Goal: Task Accomplishment & Management: Use online tool/utility

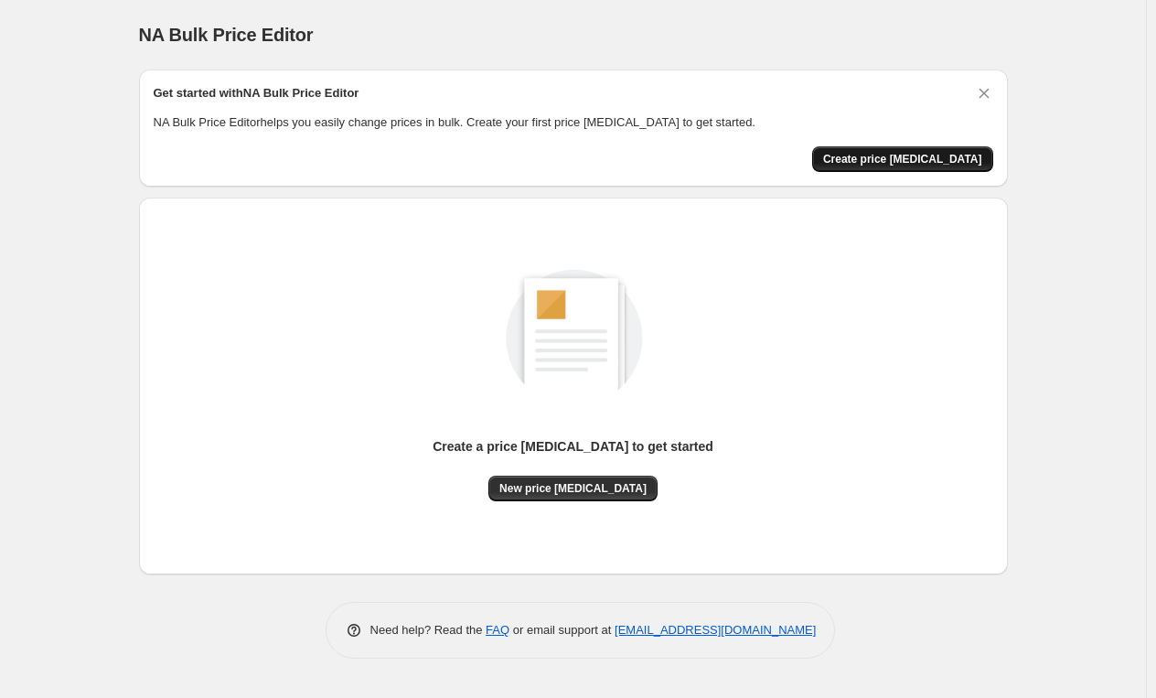
click at [928, 158] on span "Create price [MEDICAL_DATA]" at bounding box center [902, 159] width 159 height 15
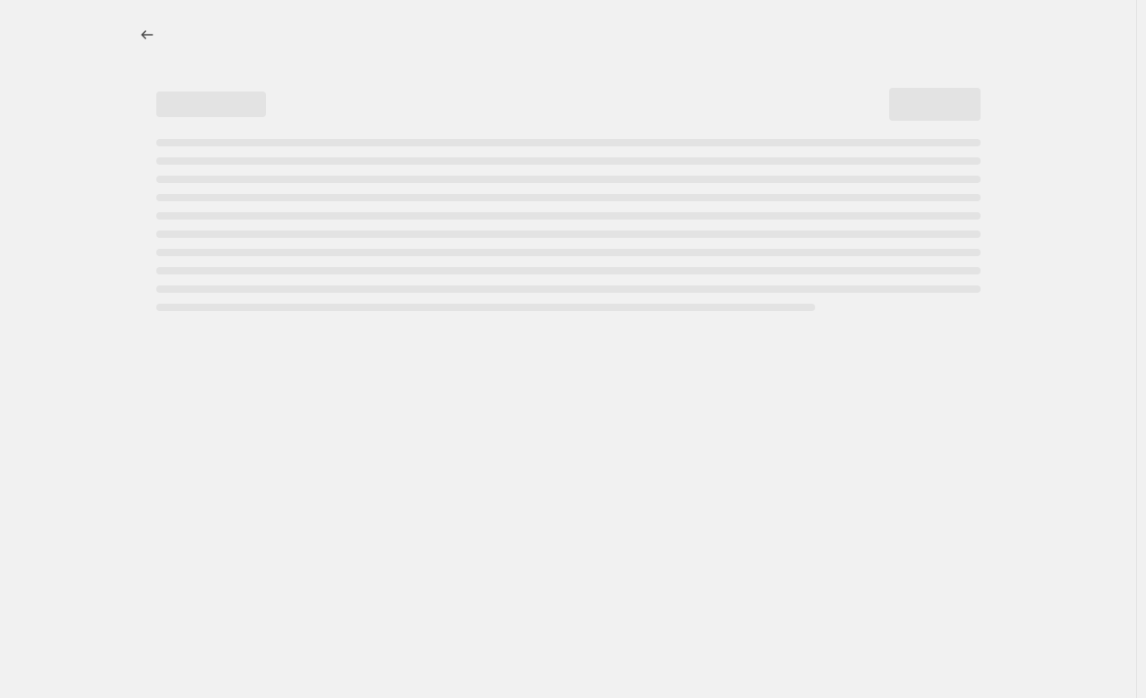
select select "percentage"
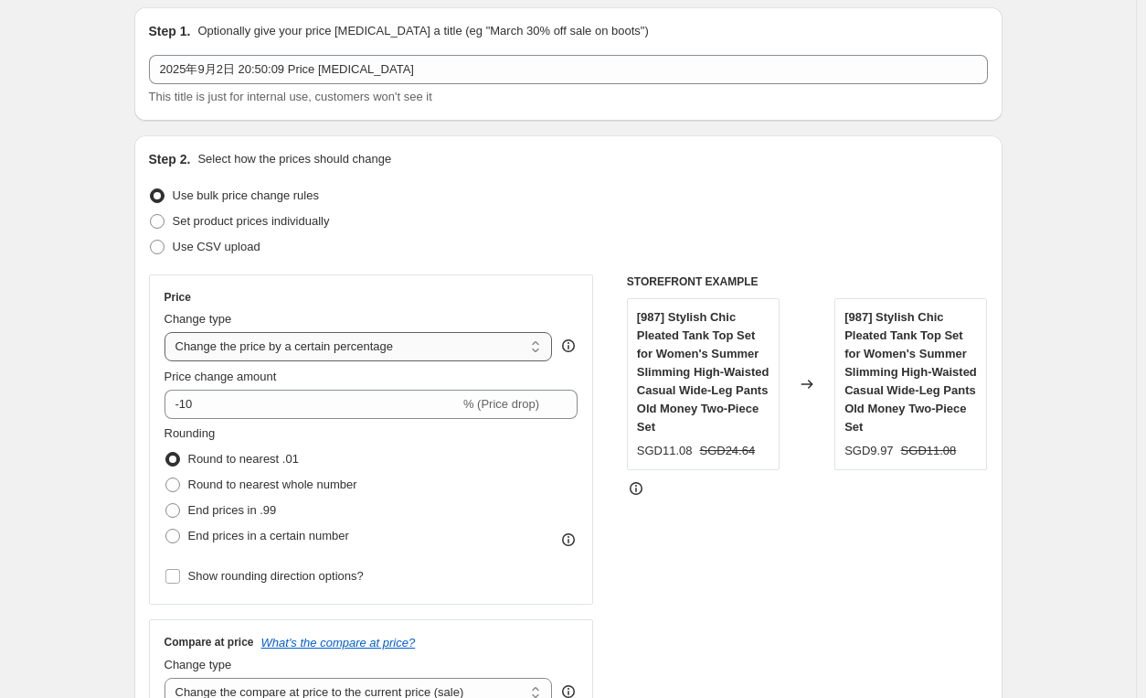
scroll to position [91, 0]
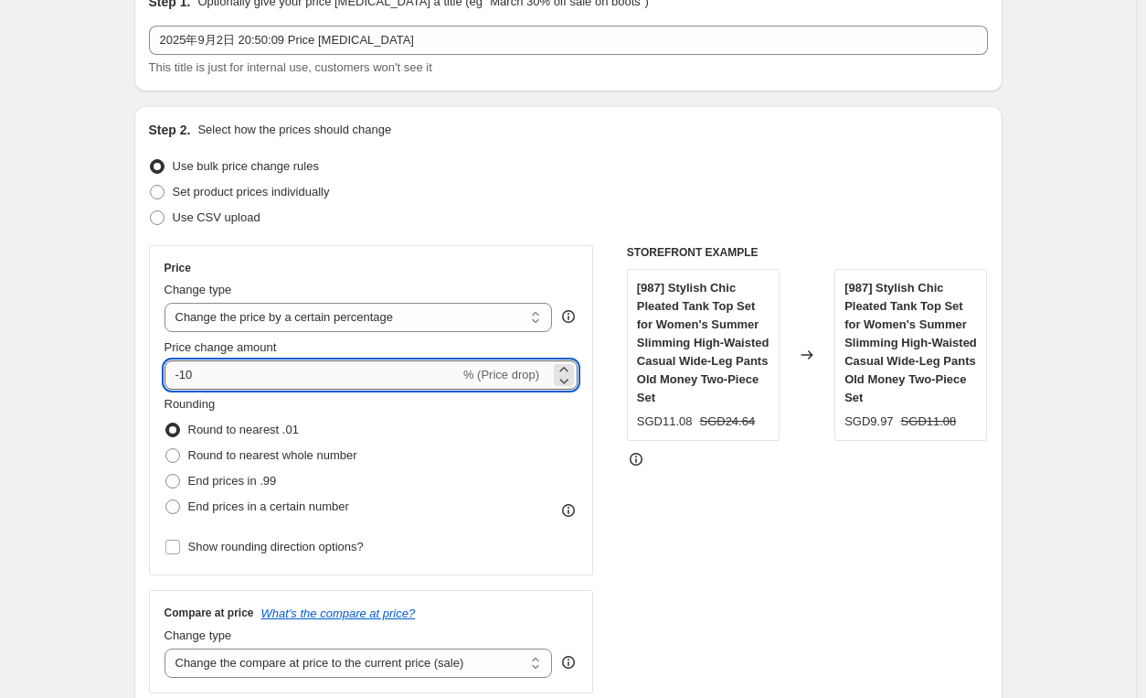
click at [378, 370] on input "-10" at bounding box center [312, 374] width 295 height 29
click at [573, 385] on icon at bounding box center [564, 380] width 18 height 18
click at [570, 371] on icon at bounding box center [564, 380] width 18 height 18
type input "-12"
drag, startPoint x: 260, startPoint y: 369, endPoint x: 164, endPoint y: 370, distance: 96.0
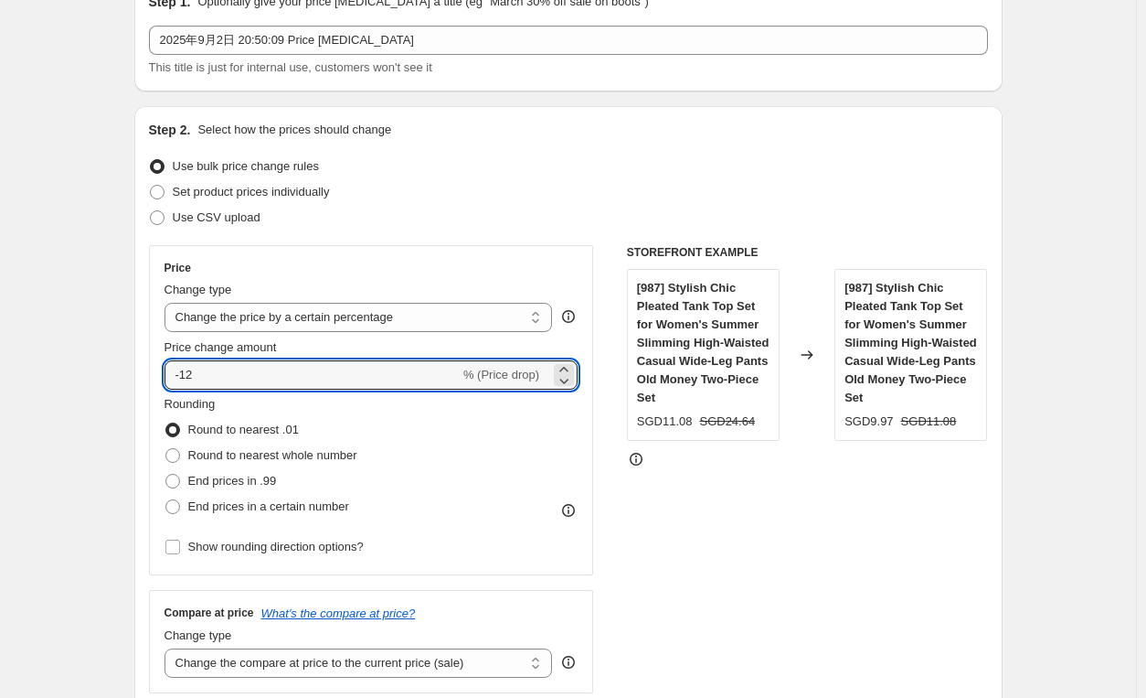
click at [164, 370] on div "Price Change type Change the price to a certain amount Change the price by a ce…" at bounding box center [371, 410] width 445 height 330
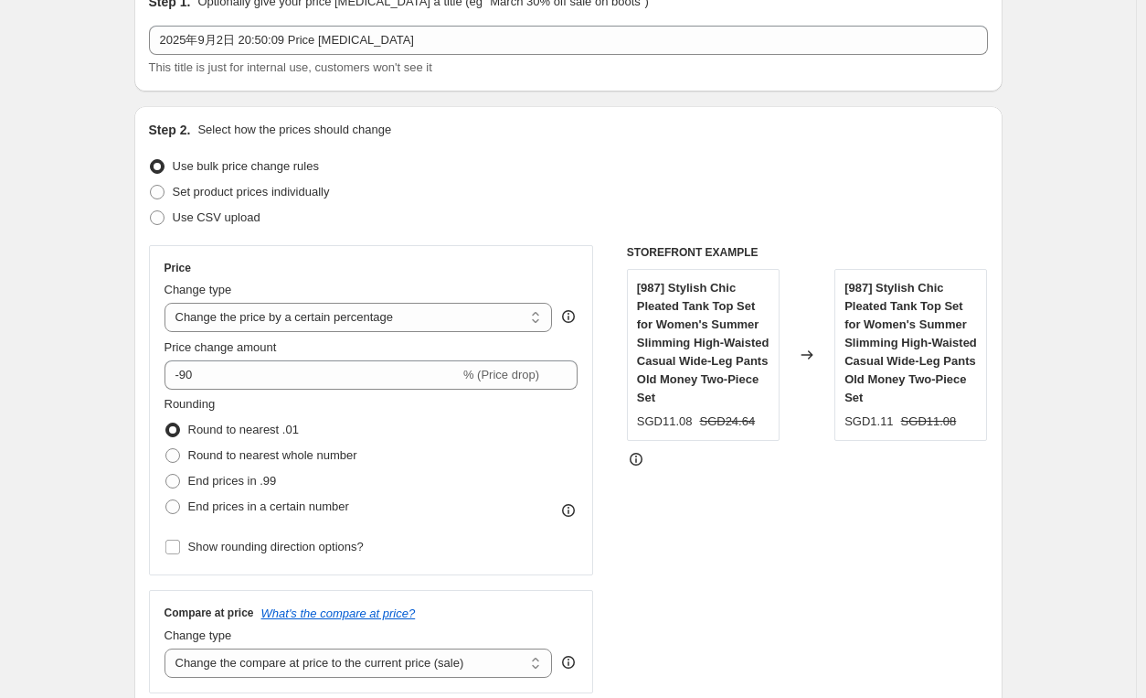
click at [152, 382] on div "Step 2. Select how the prices should change Use bulk price change rules Set pro…" at bounding box center [568, 427] width 869 height 642
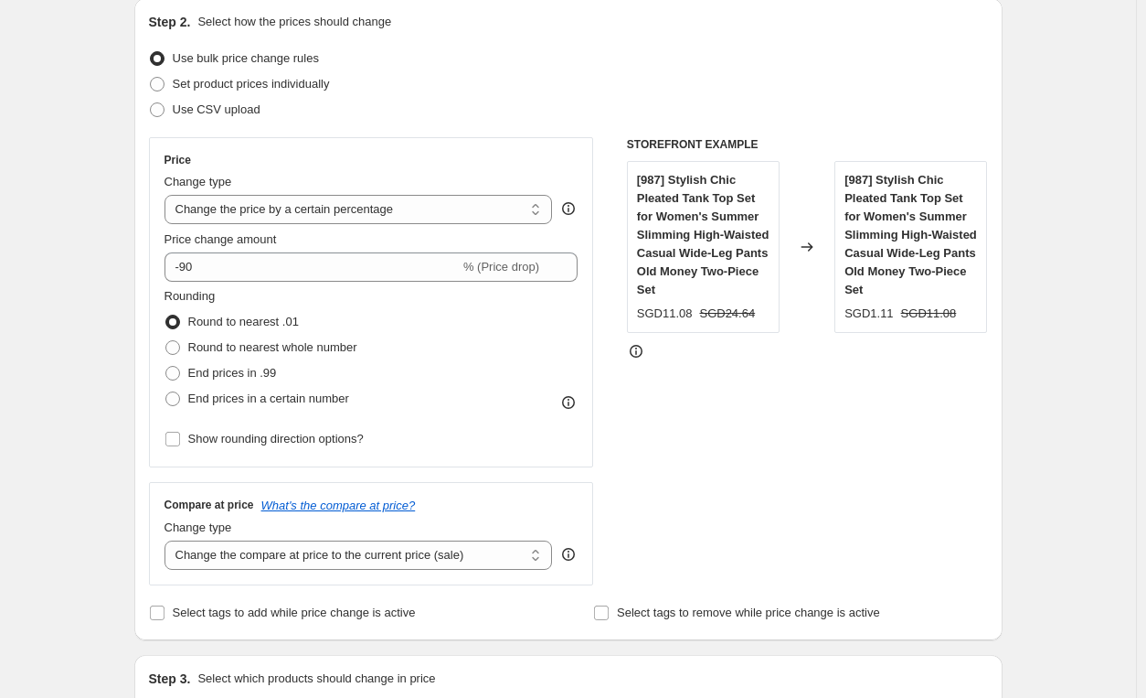
scroll to position [183, 0]
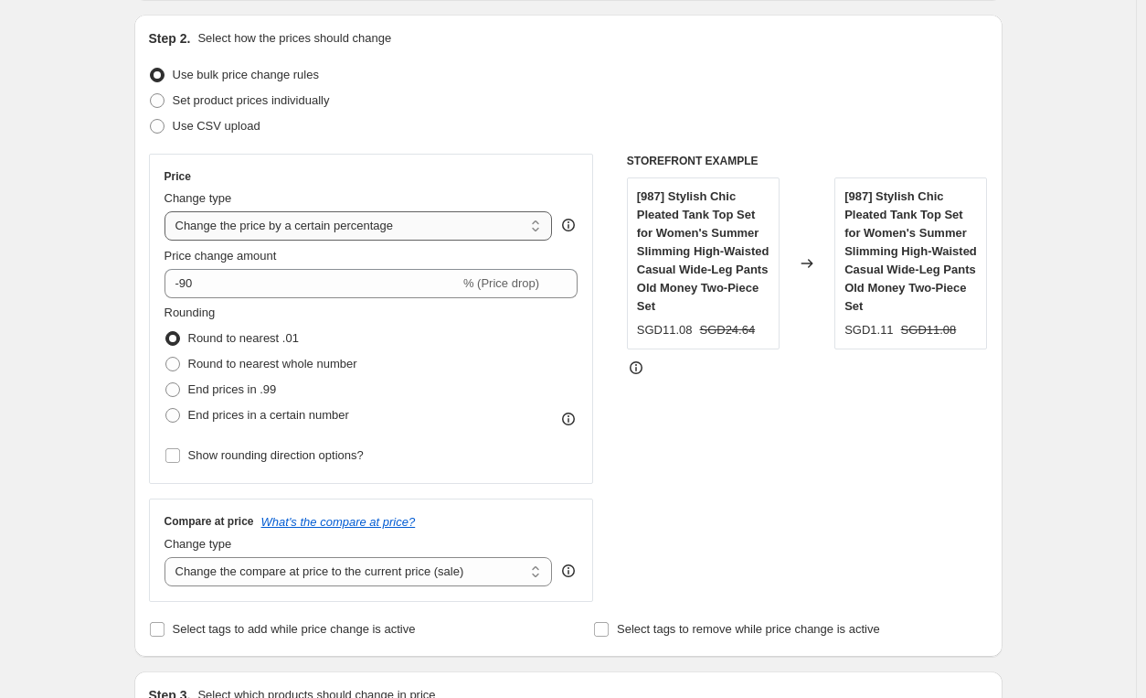
click at [541, 222] on select "Change the price to a certain amount Change the price by a certain amount Chang…" at bounding box center [359, 225] width 389 height 29
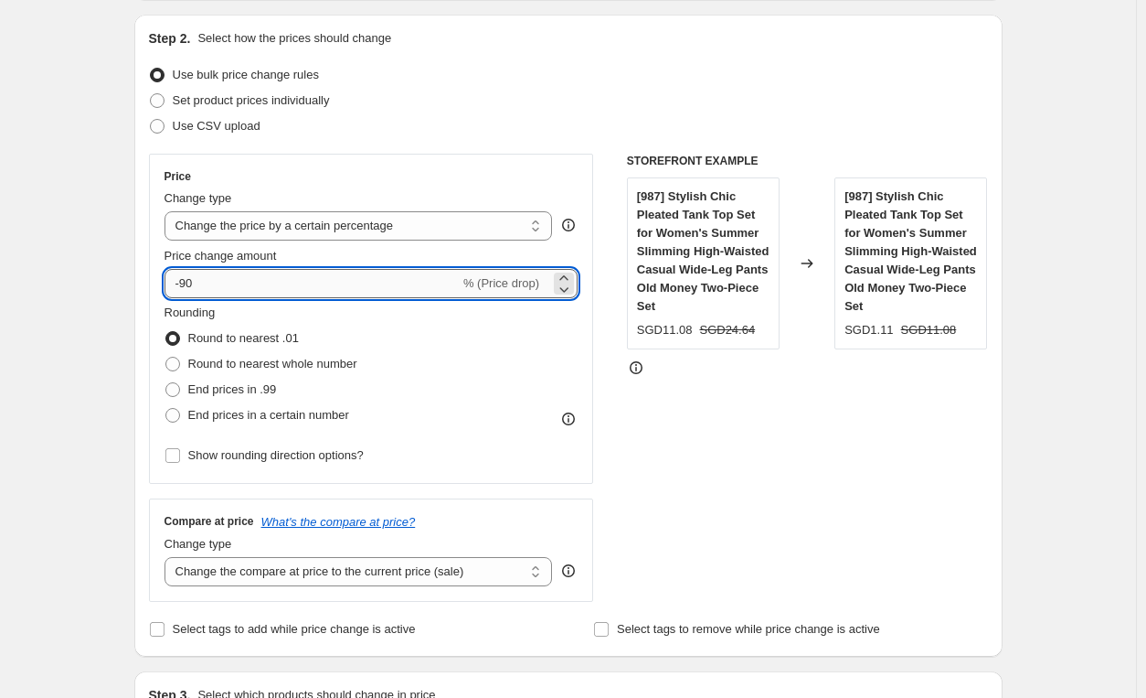
click at [304, 285] on input "-90" at bounding box center [312, 283] width 295 height 29
type input "-9"
type input "-78"
click at [507, 319] on div "Rounding Round to nearest .01 Round to nearest whole number End prices in .99 E…" at bounding box center [372, 366] width 414 height 124
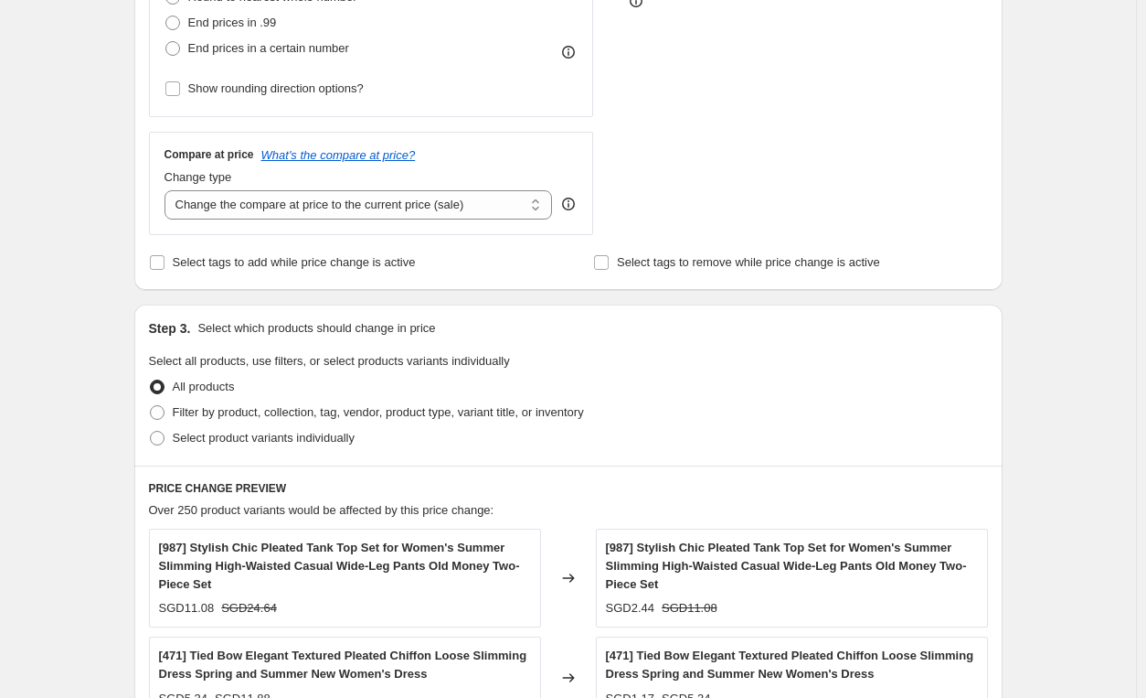
scroll to position [549, 0]
click at [165, 416] on span at bounding box center [157, 413] width 15 height 15
click at [151, 407] on input "Filter by product, collection, tag, vendor, product type, variant title, or inv…" at bounding box center [150, 406] width 1 height 1
radio input "true"
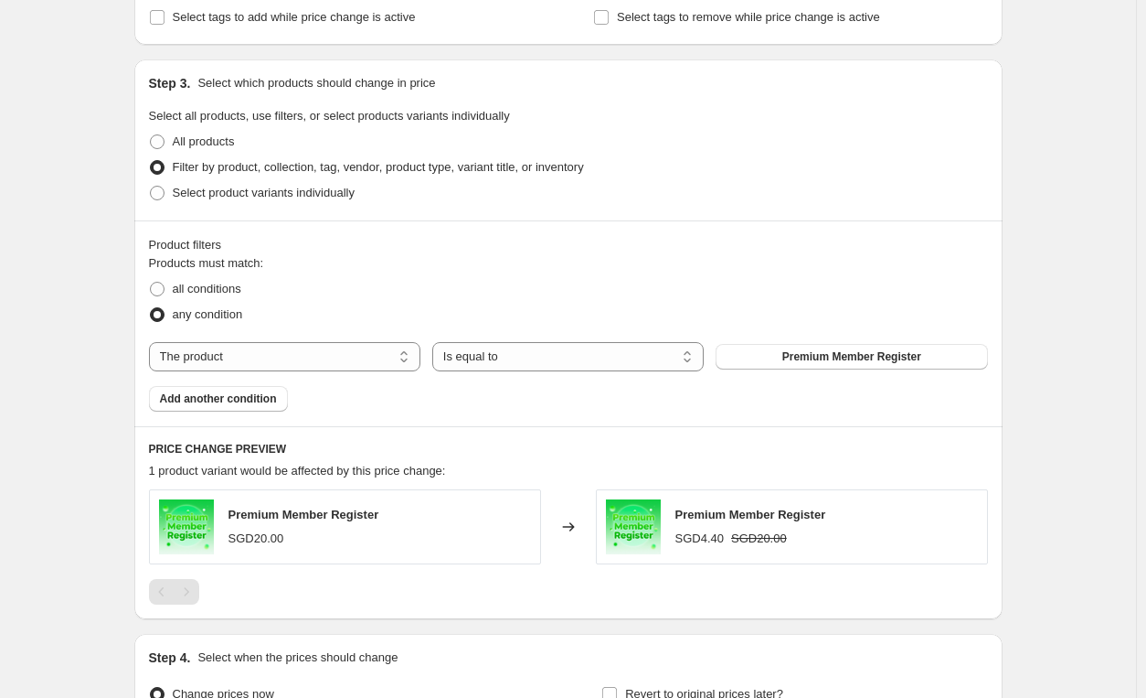
scroll to position [823, 0]
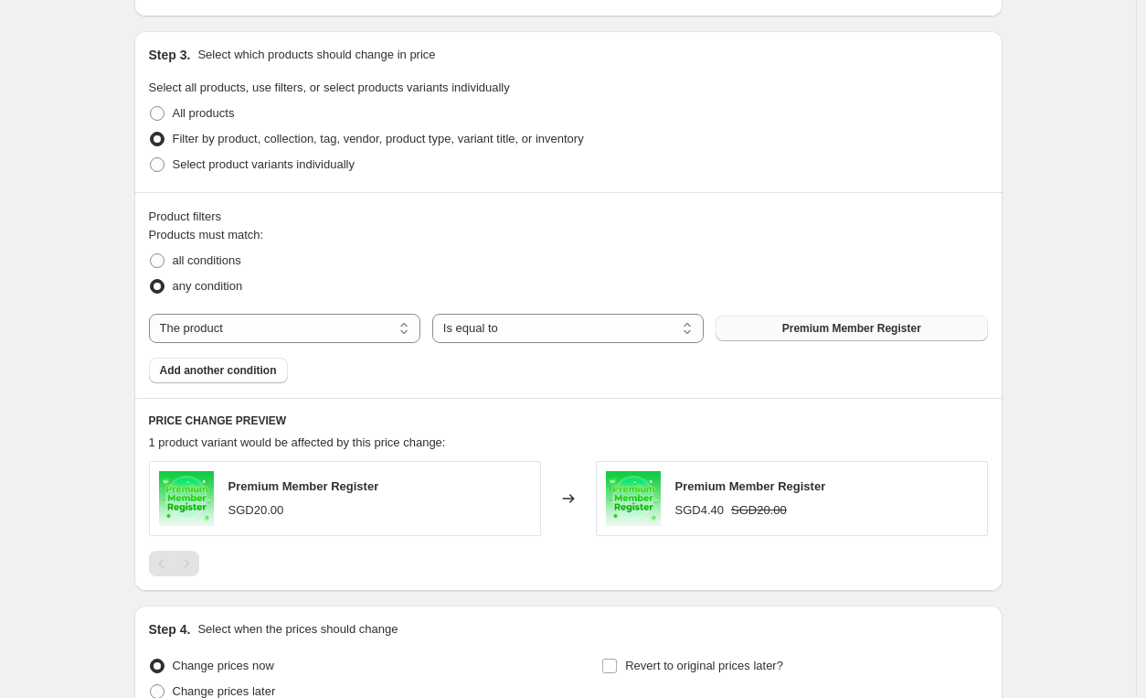
click at [765, 335] on button "Premium Member Register" at bounding box center [852, 328] width 272 height 26
click at [408, 324] on select "The product The product's collection The product's tag The product's vendor The…" at bounding box center [285, 328] width 272 height 29
click at [108, 368] on div "Create new price [MEDICAL_DATA]. This page is ready Create new price [MEDICAL_D…" at bounding box center [568, 25] width 1136 height 1697
click at [406, 326] on select "The product The product's collection The product's tag The product's vendor The…" at bounding box center [285, 328] width 272 height 29
select select "collection"
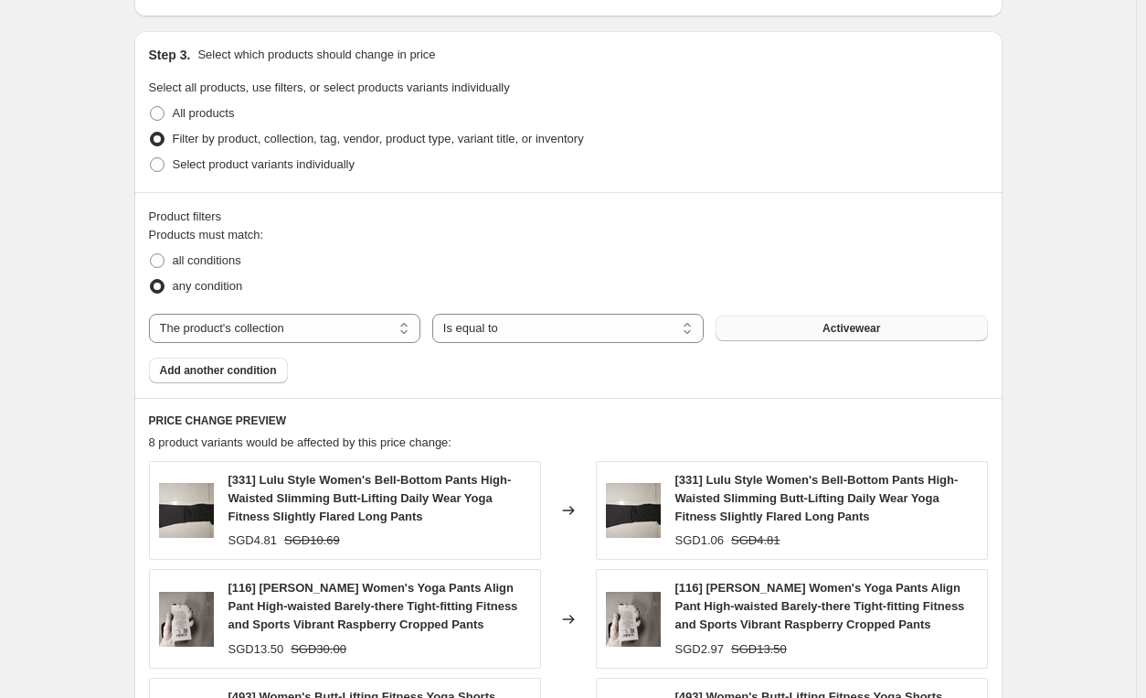
click at [779, 330] on button "Activewear" at bounding box center [852, 328] width 272 height 26
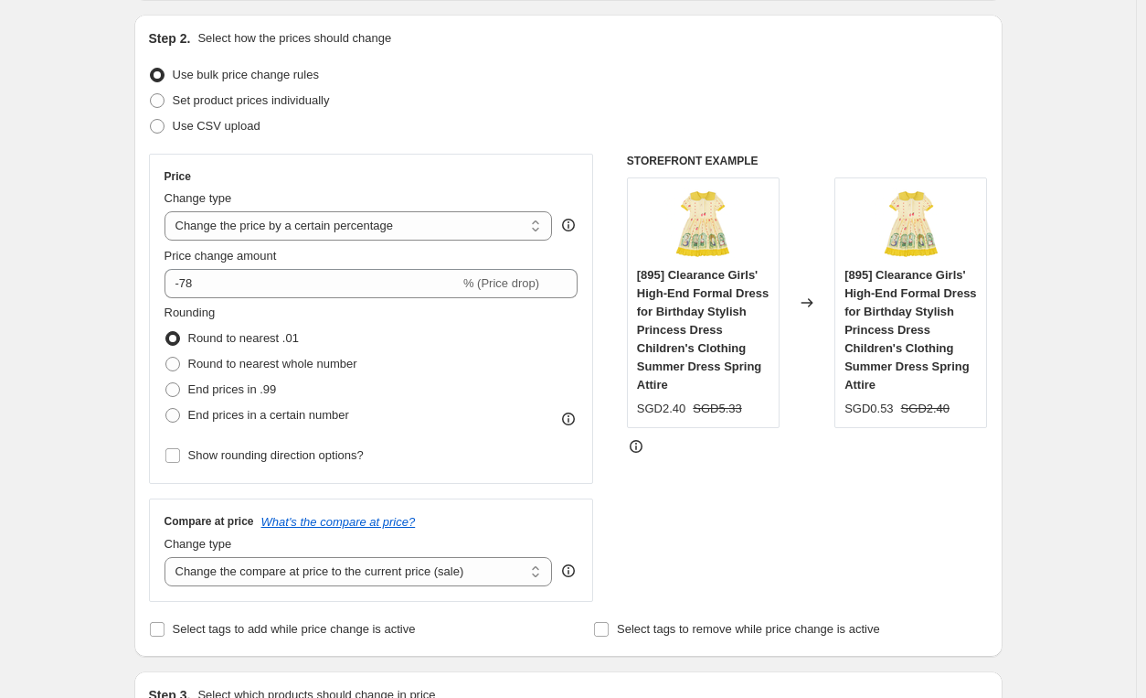
scroll to position [91, 0]
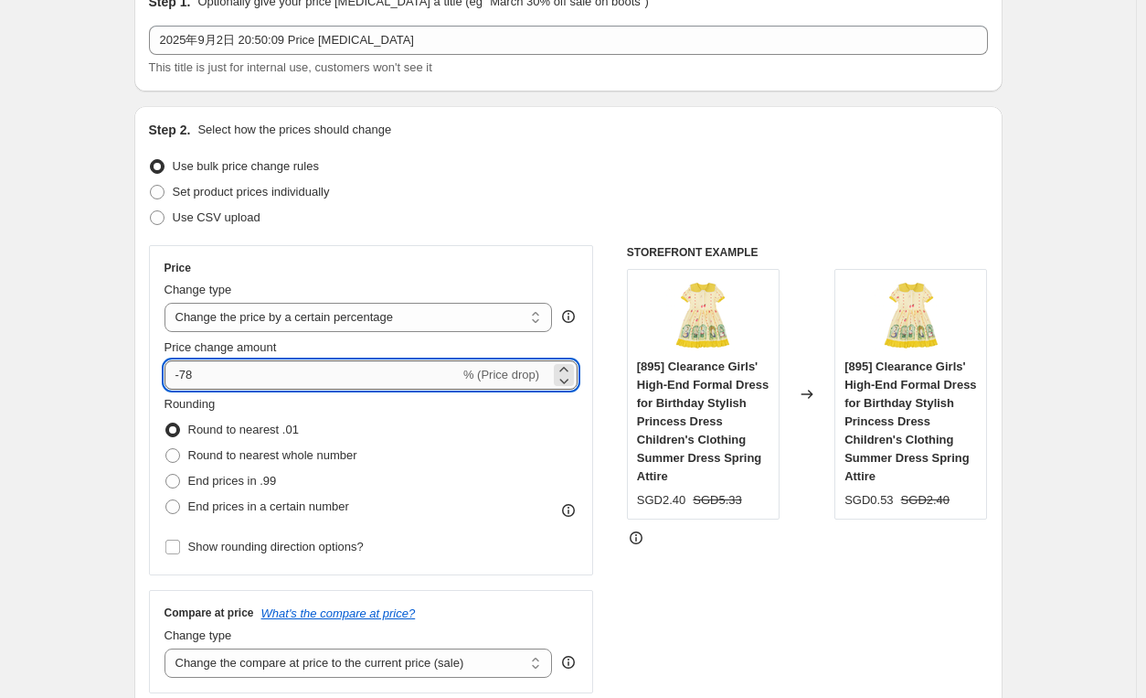
click at [370, 374] on input "-78" at bounding box center [312, 374] width 295 height 29
type input "-7"
type input "-50"
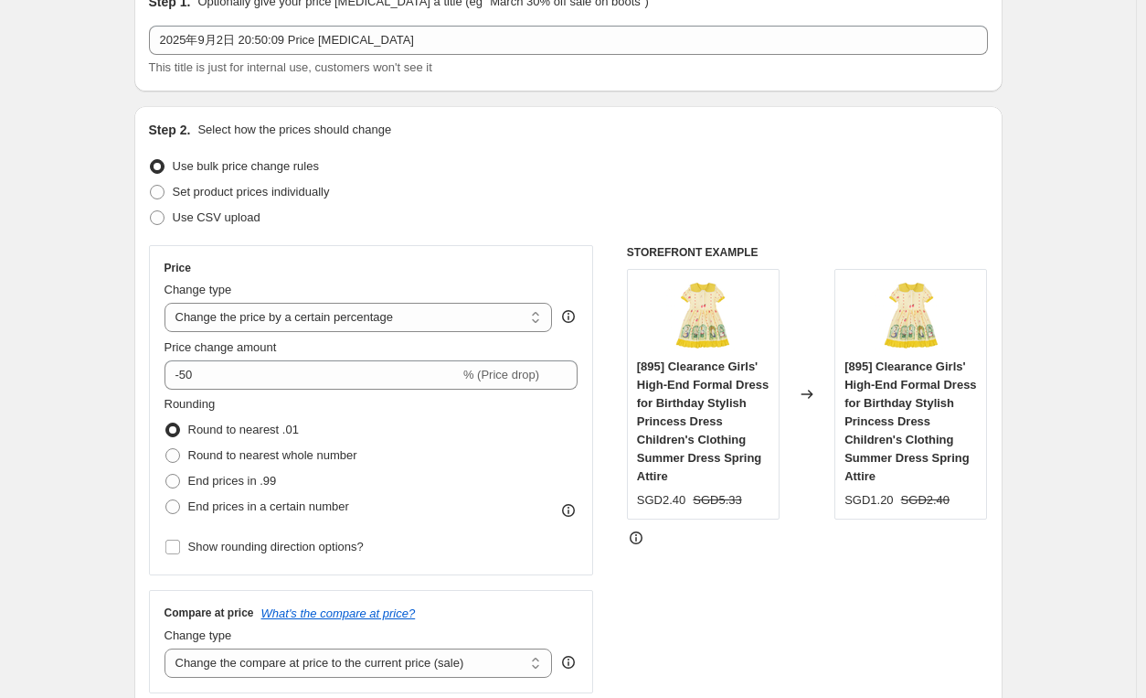
click at [620, 562] on div "Price Change type Change the price to a certain amount Change the price by a ce…" at bounding box center [568, 469] width 839 height 448
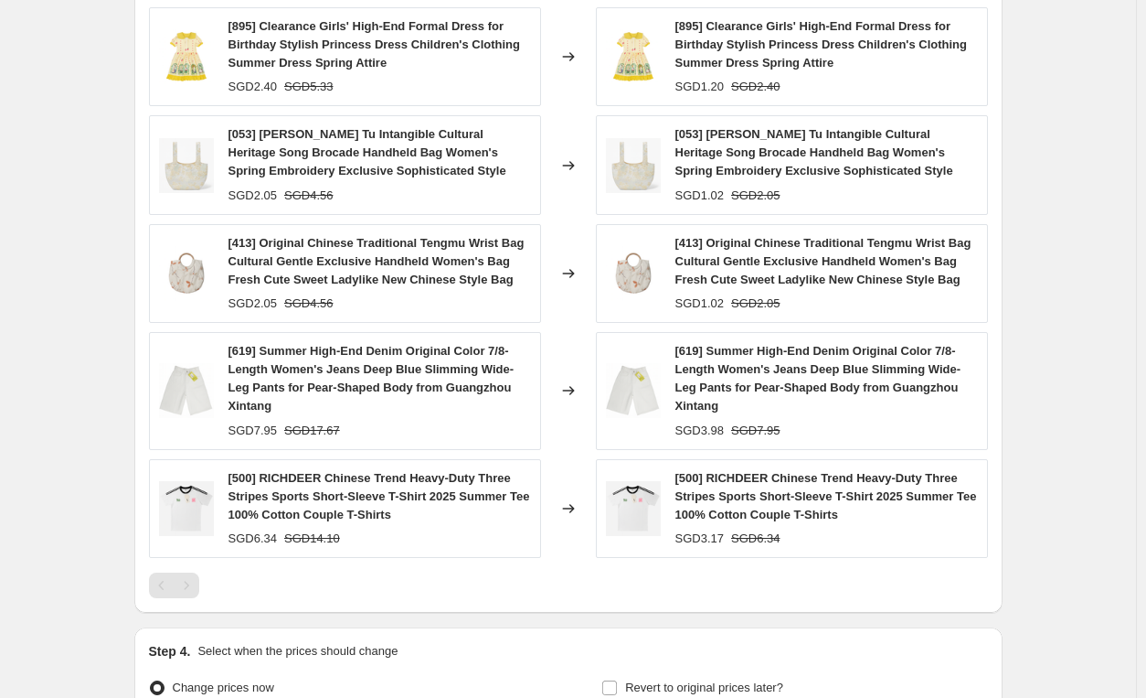
scroll to position [1371, 0]
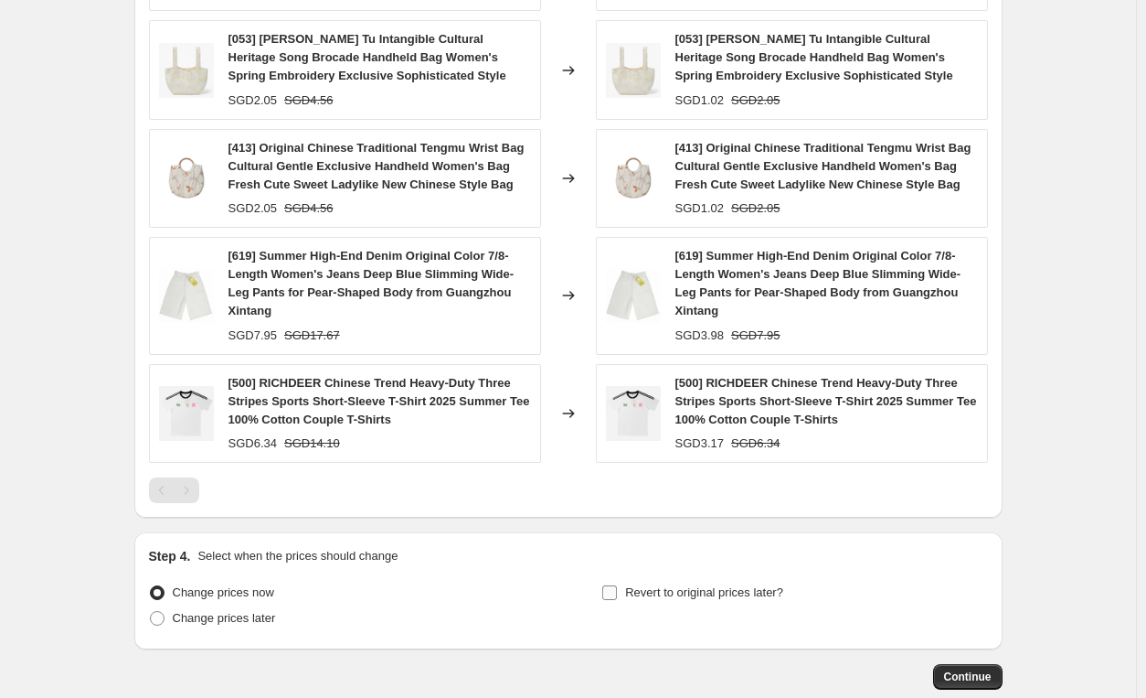
click at [611, 585] on input "Revert to original prices later?" at bounding box center [609, 592] width 15 height 15
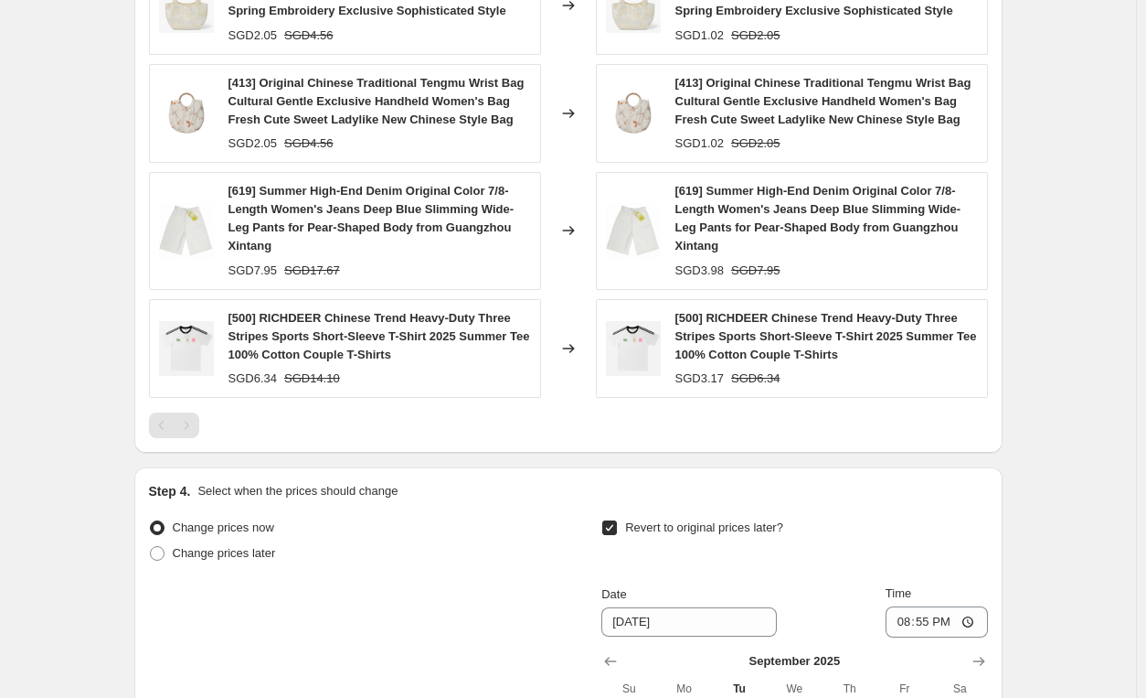
scroll to position [1463, 0]
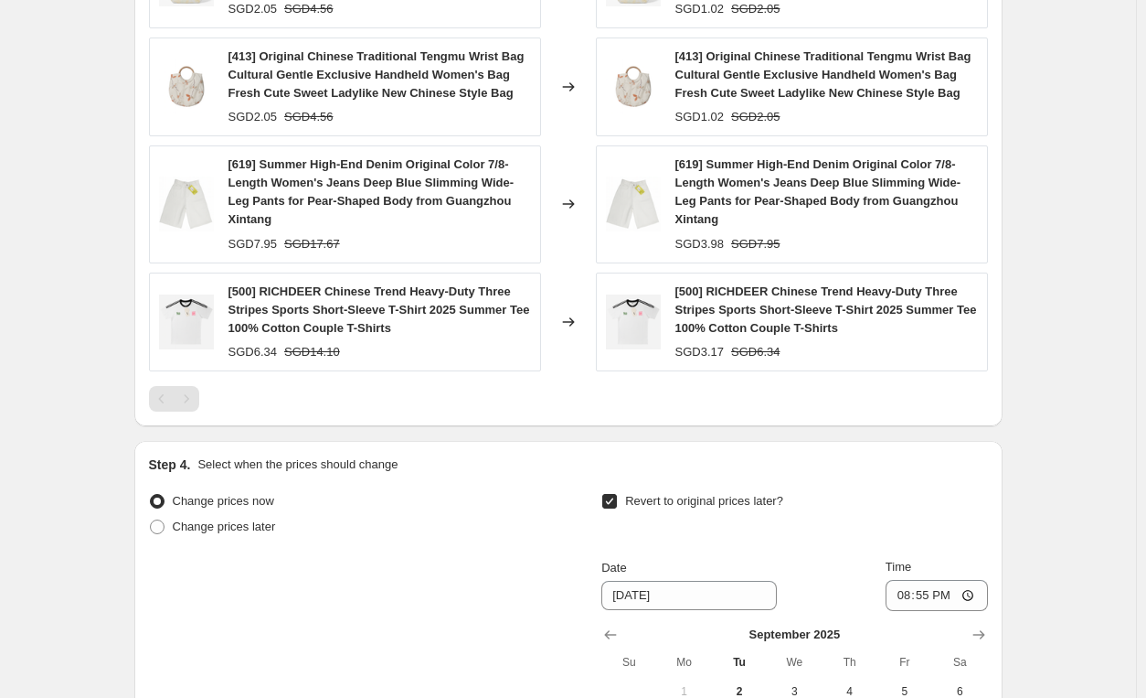
click at [505, 514] on div "Change prices later" at bounding box center [342, 527] width 386 height 26
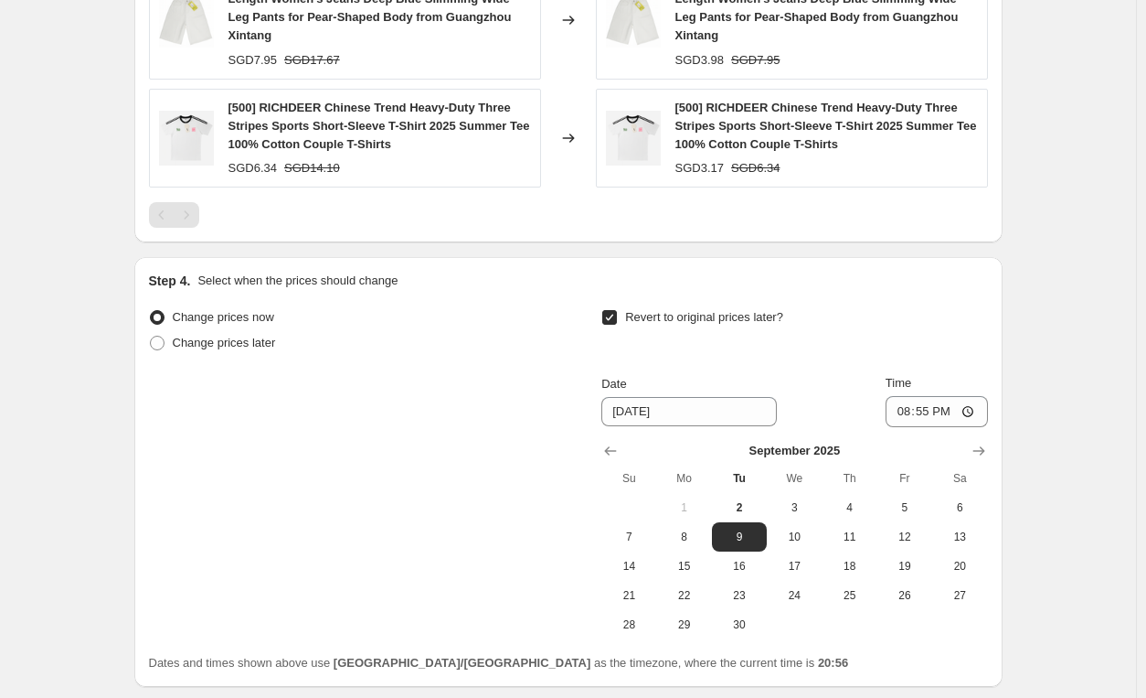
scroll to position [1737, 0]
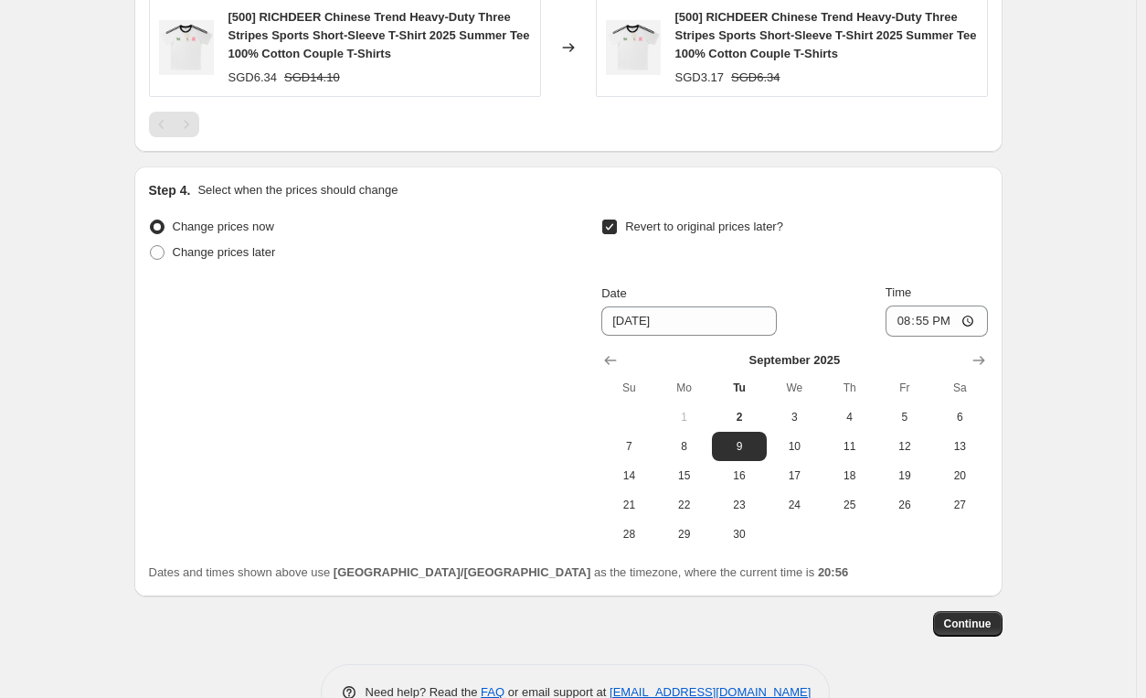
click at [617, 219] on input "Revert to original prices later?" at bounding box center [609, 226] width 15 height 15
checkbox input "false"
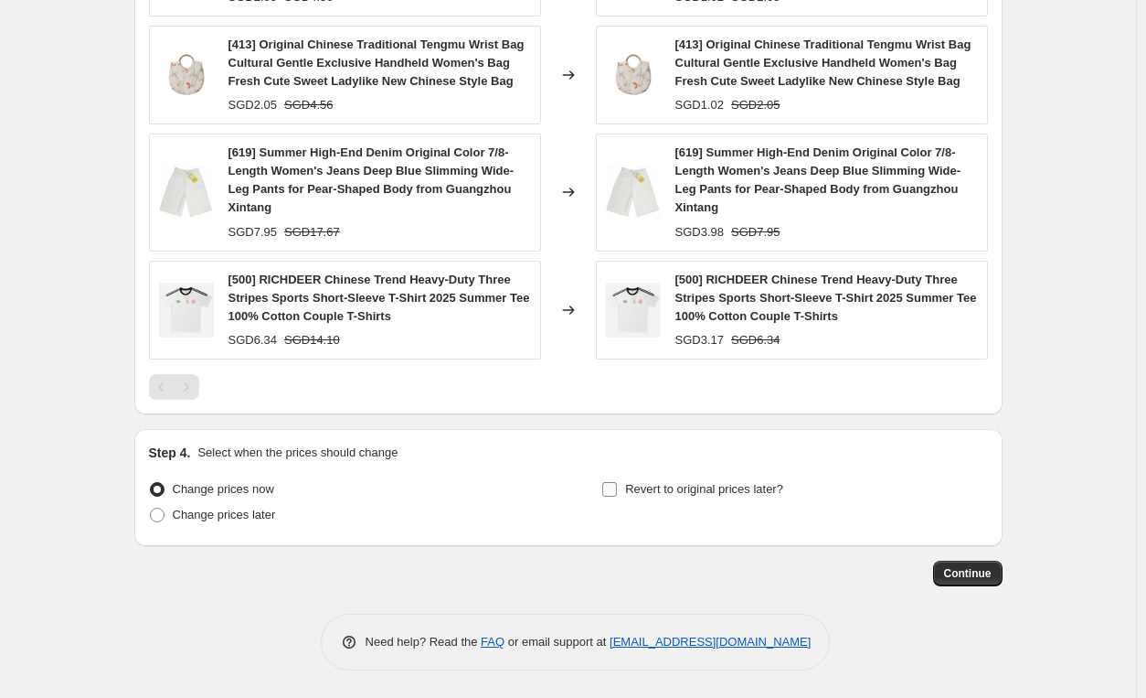
scroll to position [1452, 0]
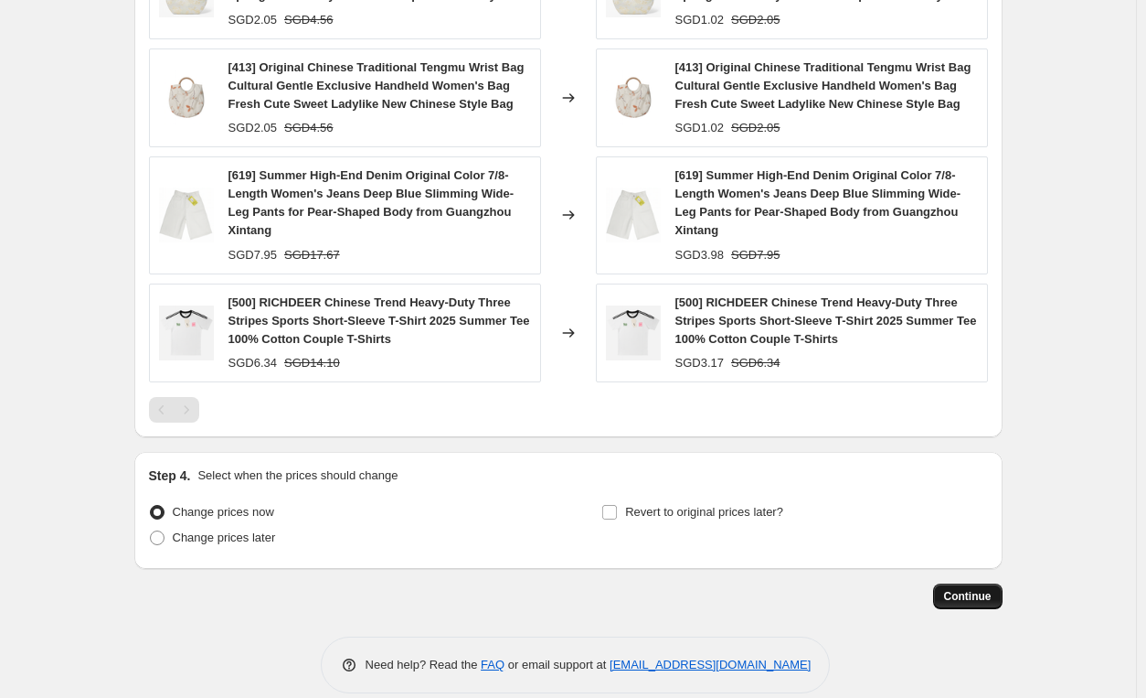
click at [969, 589] on span "Continue" at bounding box center [968, 596] width 48 height 15
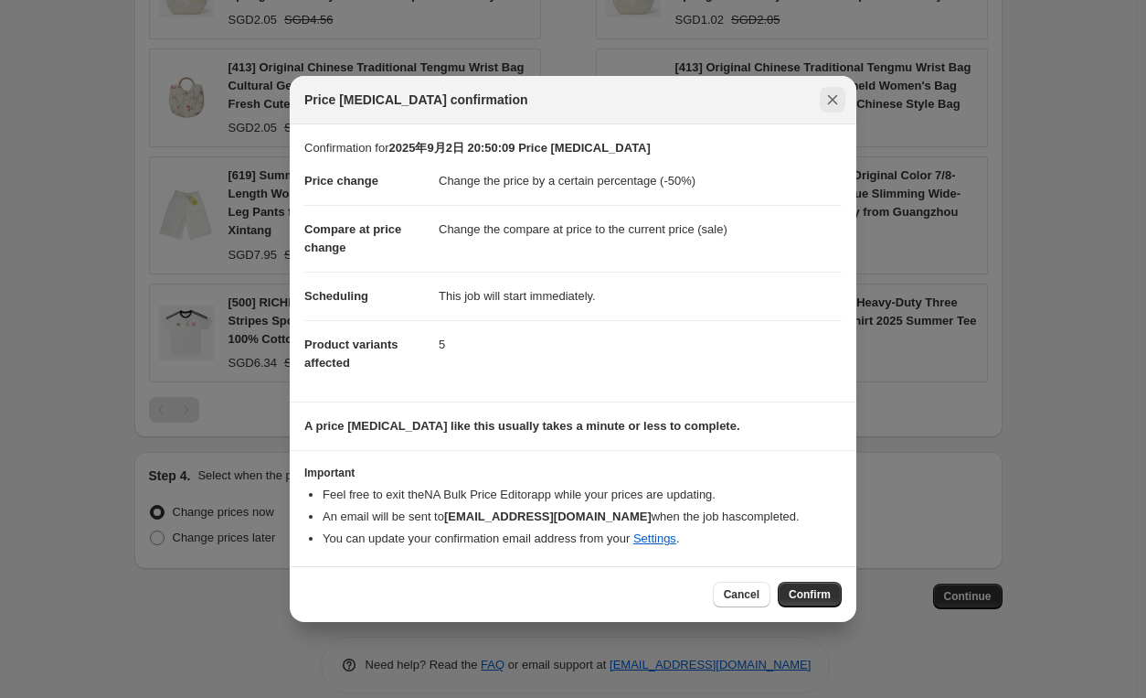
click at [830, 104] on icon "Close" at bounding box center [833, 100] width 18 height 18
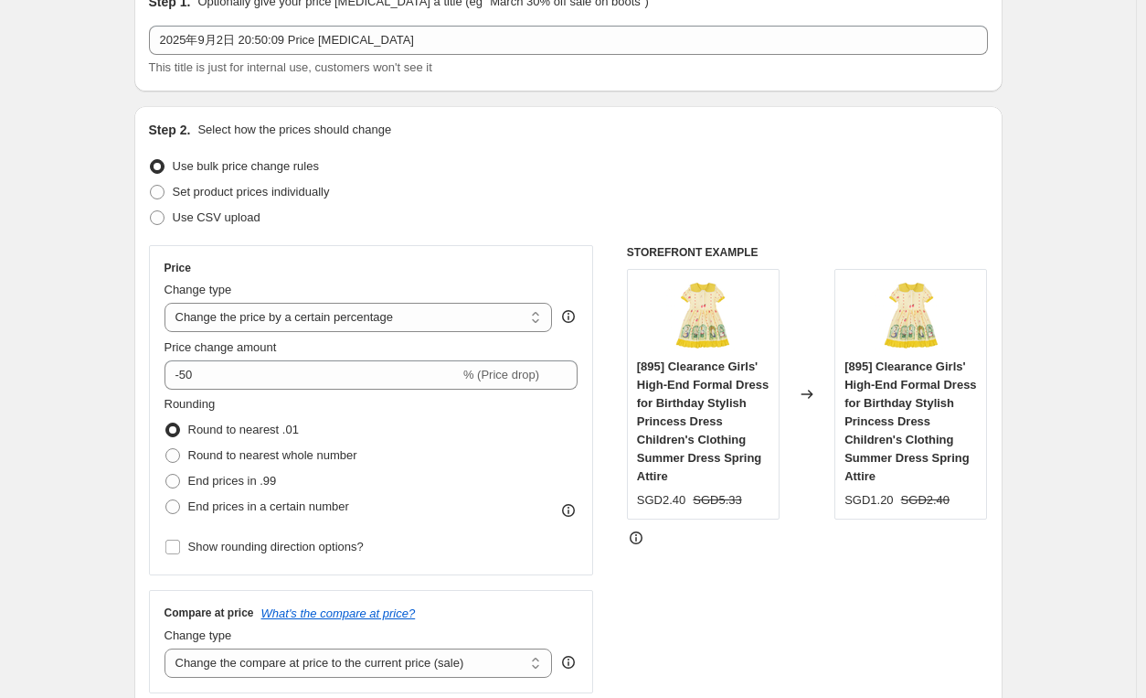
scroll to position [183, 0]
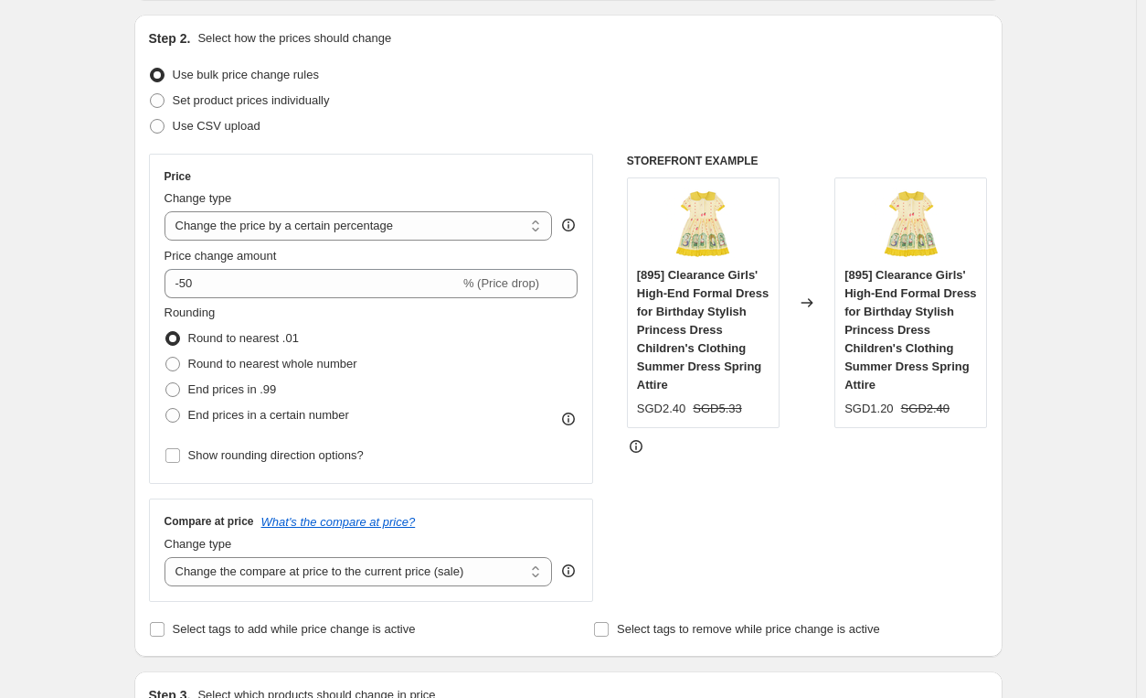
click at [640, 448] on icon at bounding box center [636, 446] width 18 height 18
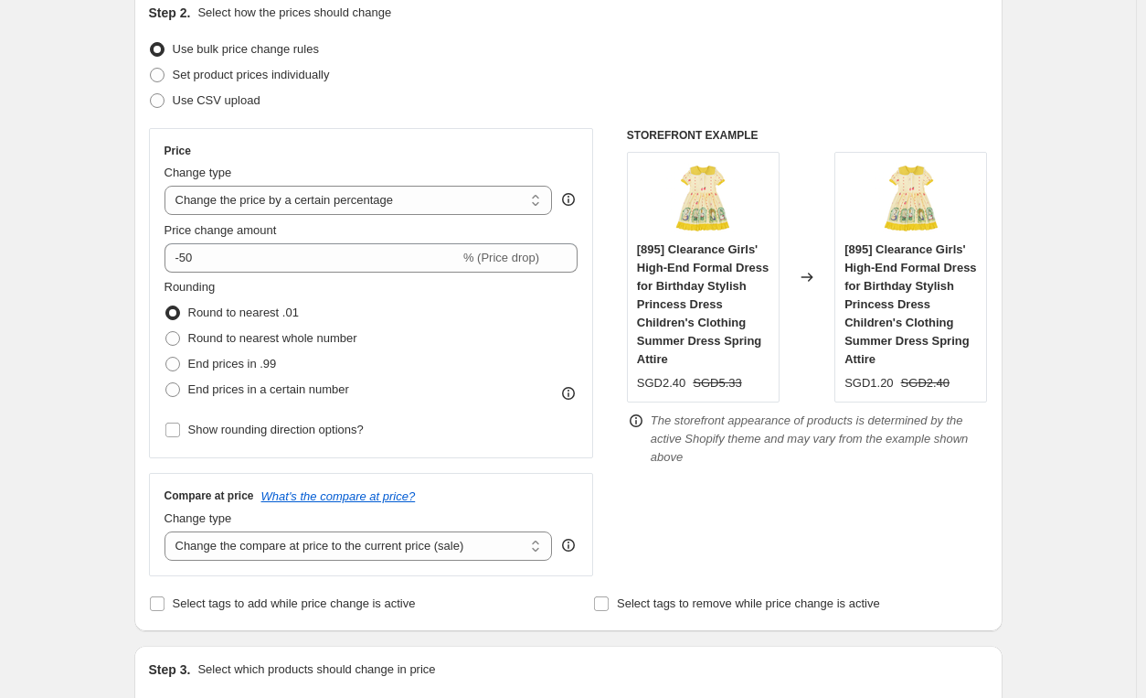
scroll to position [274, 0]
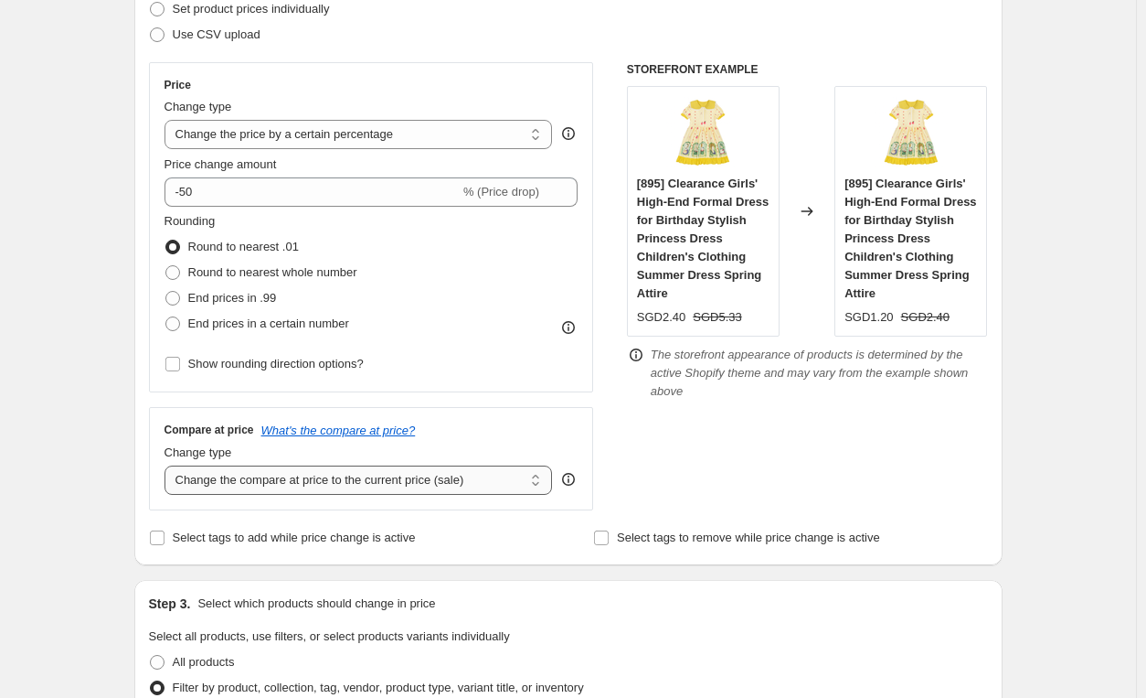
click at [491, 476] on select "Change the compare at price to the current price (sale) Change the compare at p…" at bounding box center [359, 479] width 389 height 29
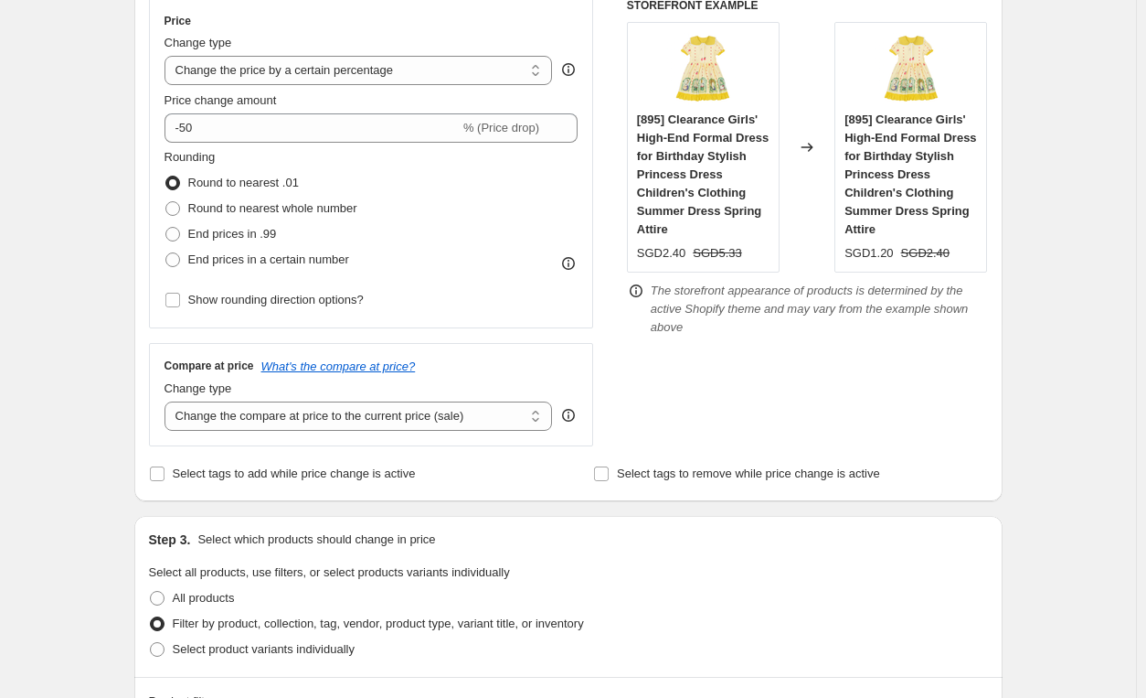
scroll to position [366, 0]
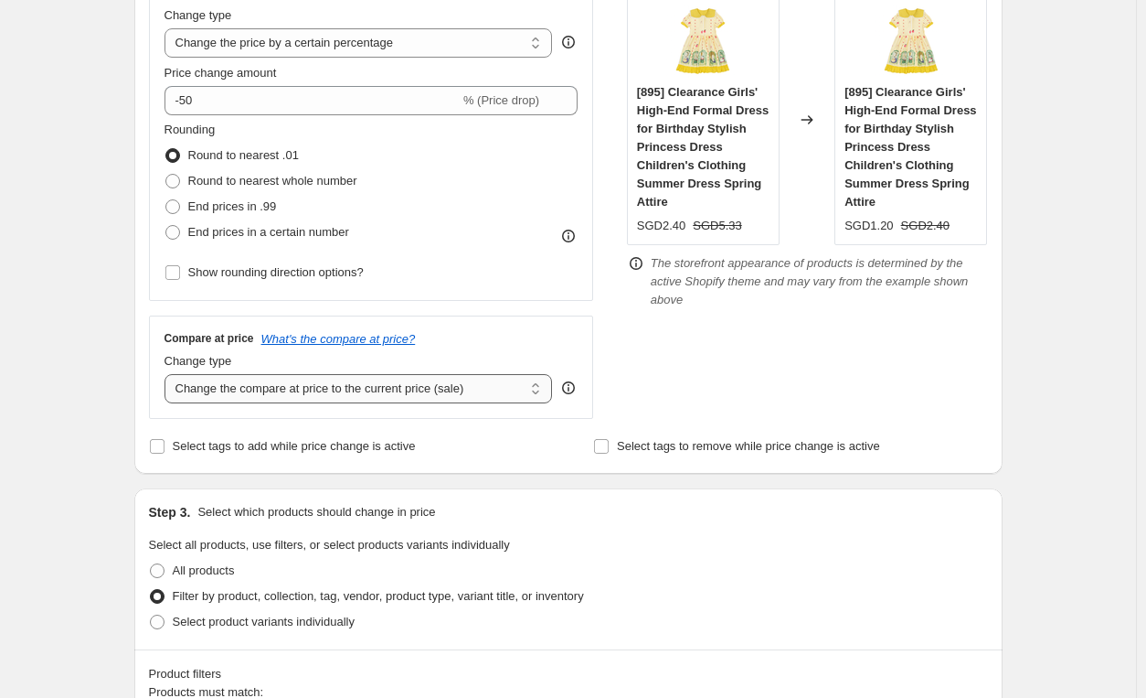
click at [485, 392] on select "Change the compare at price to the current price (sale) Change the compare at p…" at bounding box center [359, 388] width 389 height 29
click at [168, 374] on select "Change the compare at price to the current price (sale) Change the compare at p…" at bounding box center [359, 388] width 389 height 29
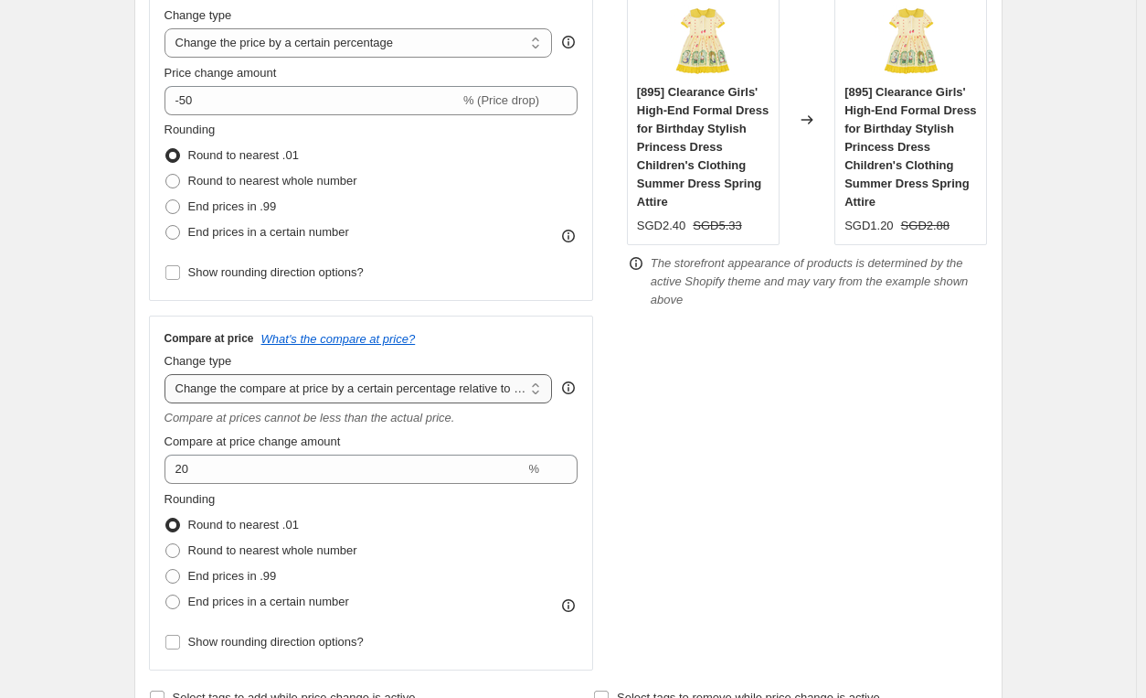
click at [517, 385] on select "Change the compare at price to the current price (sale) Change the compare at p…" at bounding box center [359, 388] width 389 height 29
select select "bp"
click at [168, 374] on select "Change the compare at price to the current price (sale) Change the compare at p…" at bounding box center [359, 388] width 389 height 29
type input "12.00"
click at [513, 392] on select "Change the compare at price to the current price (sale) Change the compare at p…" at bounding box center [359, 388] width 389 height 29
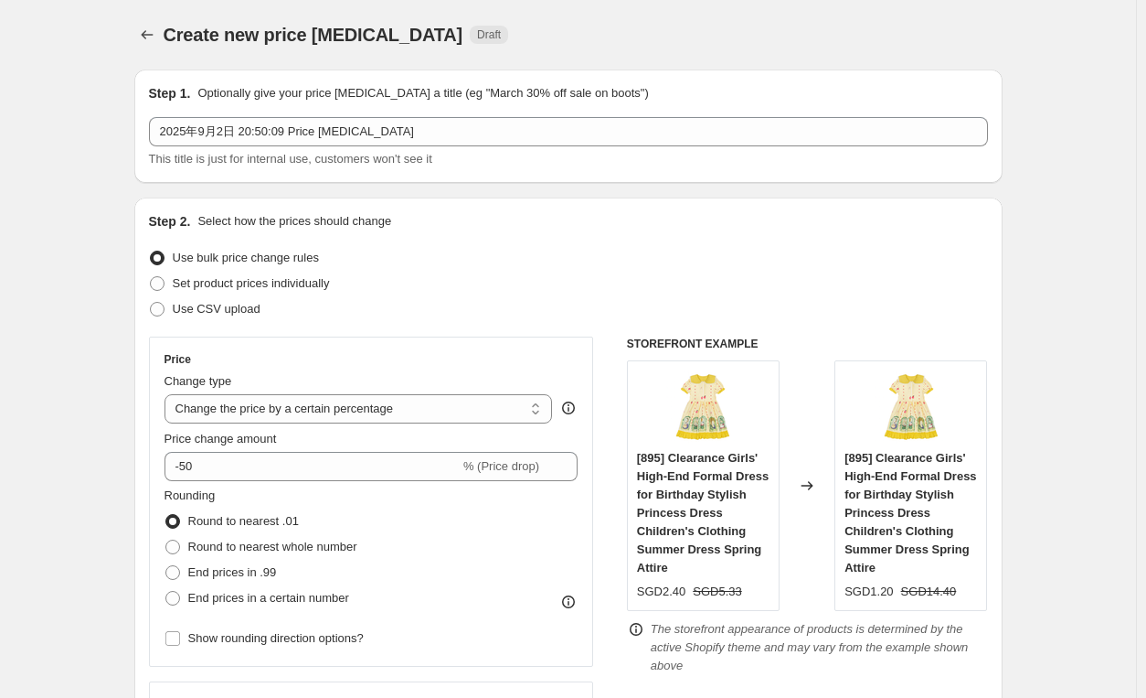
scroll to position [274, 0]
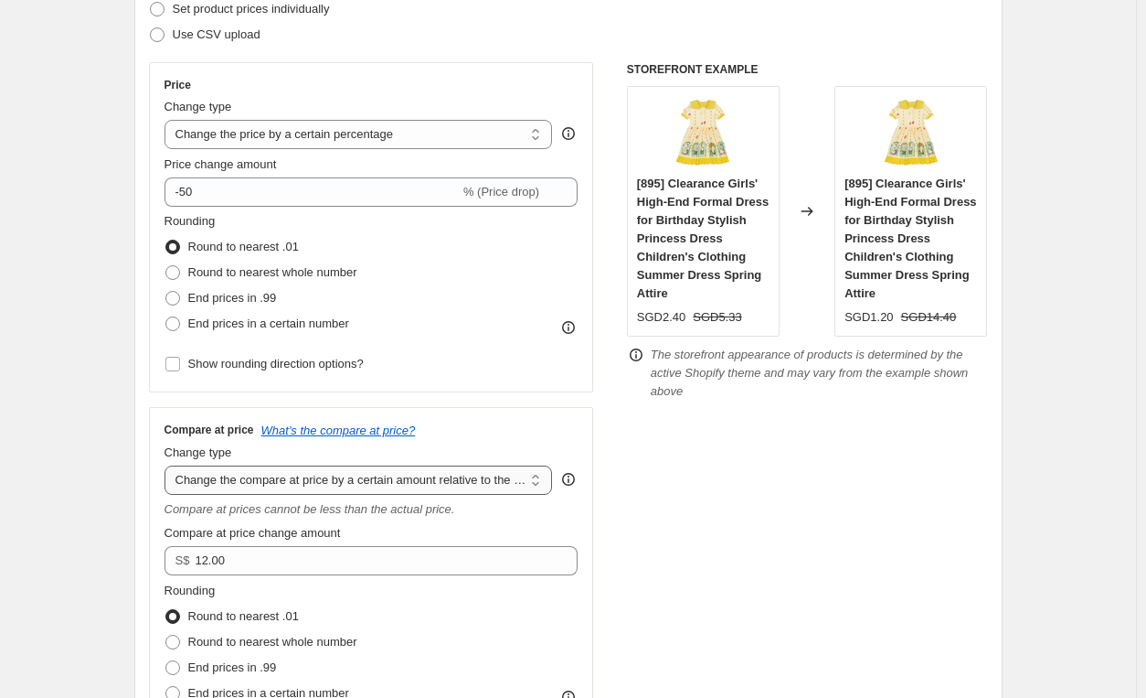
click at [520, 481] on select "Change the compare at price to the current price (sale) Change the compare at p…" at bounding box center [359, 479] width 389 height 29
click at [168, 465] on select "Change the compare at price to the current price (sale) Change the compare at p…" at bounding box center [359, 479] width 389 height 29
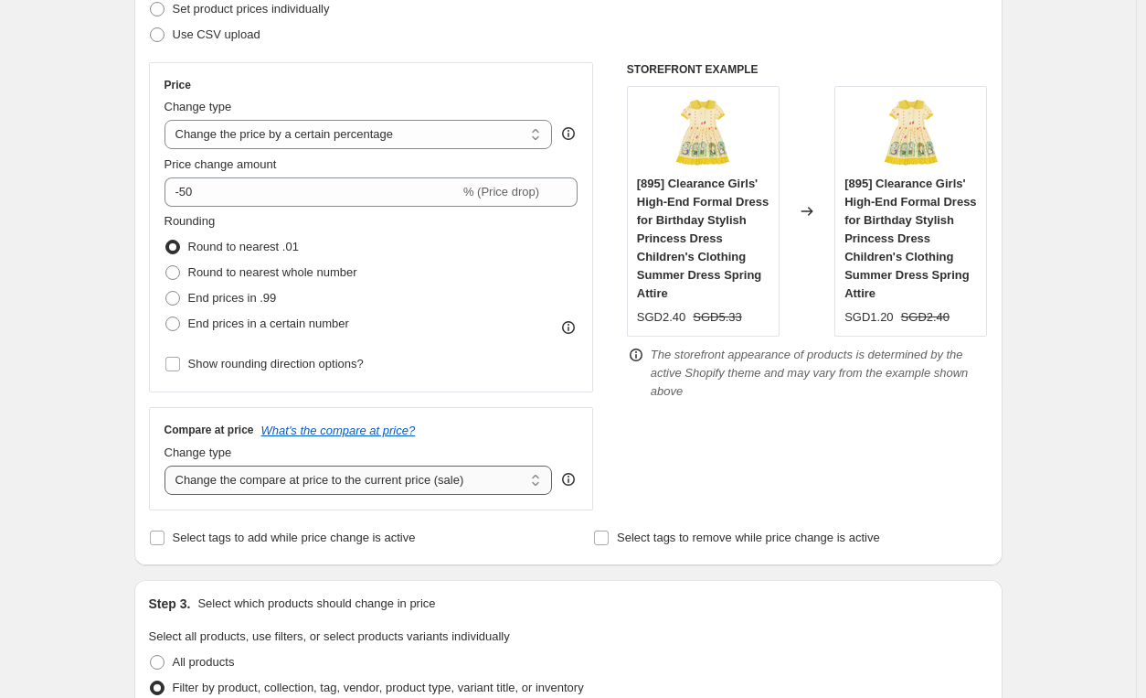
click at [505, 485] on select "Change the compare at price to the current price (sale) Change the compare at p…" at bounding box center [359, 479] width 389 height 29
click at [168, 465] on select "Change the compare at price to the current price (sale) Change the compare at p…" at bounding box center [359, 479] width 389 height 29
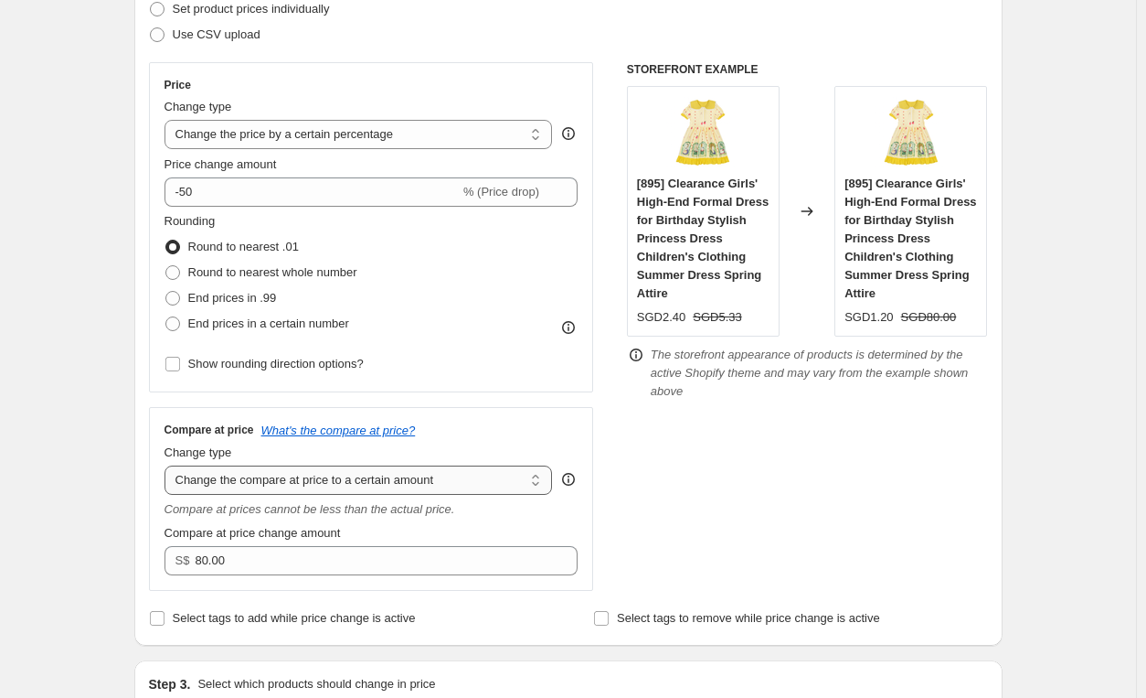
click at [489, 476] on select "Change the compare at price to the current price (sale) Change the compare at p…" at bounding box center [359, 479] width 389 height 29
select select "by"
click at [168, 465] on select "Change the compare at price to the current price (sale) Change the compare at p…" at bounding box center [359, 479] width 389 height 29
type input "-10.00"
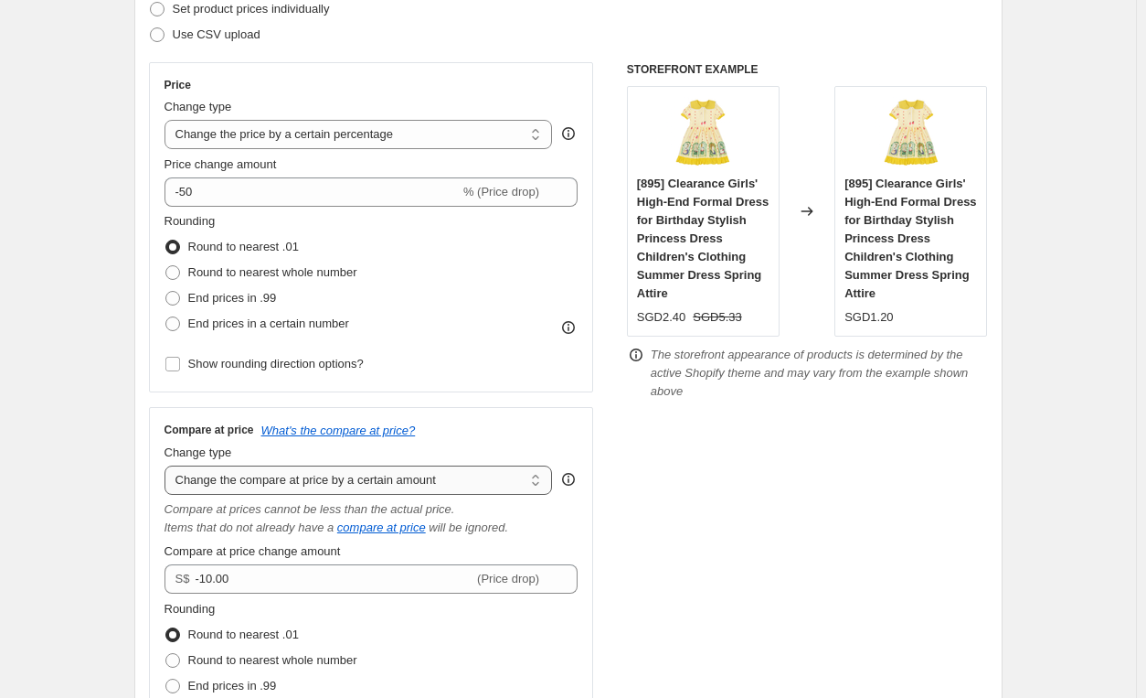
click at [510, 476] on select "Change the compare at price to the current price (sale) Change the compare at p…" at bounding box center [359, 479] width 389 height 29
select select "percentage"
click at [168, 465] on select "Change the compare at price to the current price (sale) Change the compare at p…" at bounding box center [359, 479] width 389 height 29
type input "-15"
click at [498, 475] on select "Change the compare at price to the current price (sale) Change the compare at p…" at bounding box center [359, 479] width 389 height 29
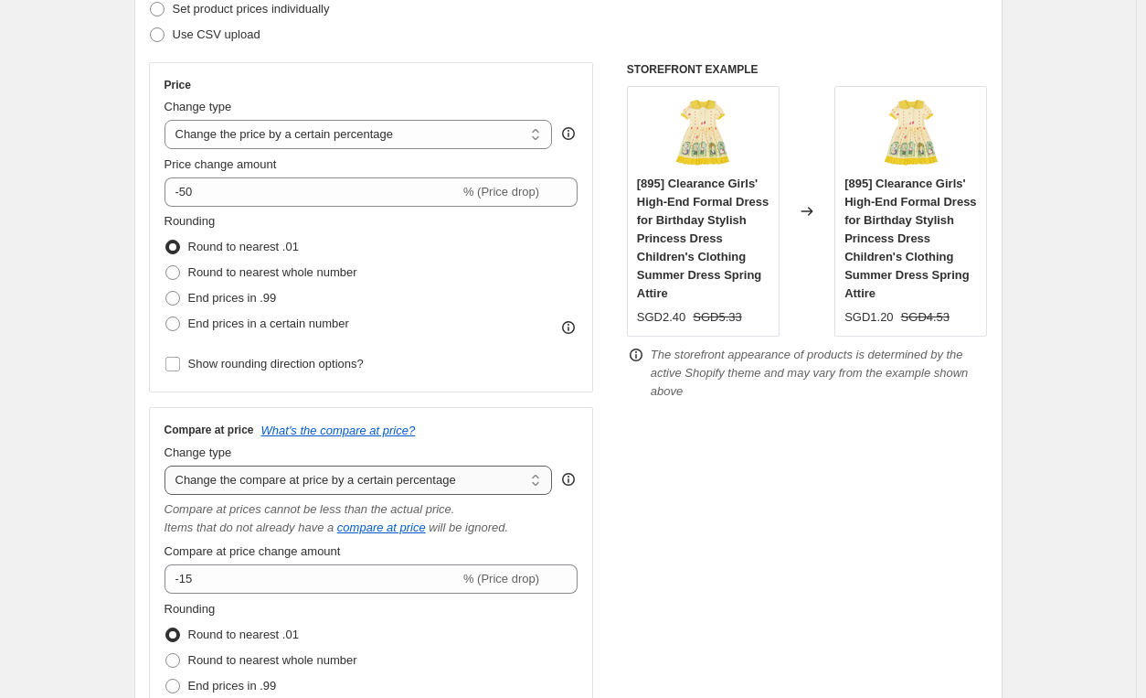
select select "bp"
click at [168, 465] on select "Change the compare at price to the current price (sale) Change the compare at p…" at bounding box center [359, 479] width 389 height 29
type input "12.00"
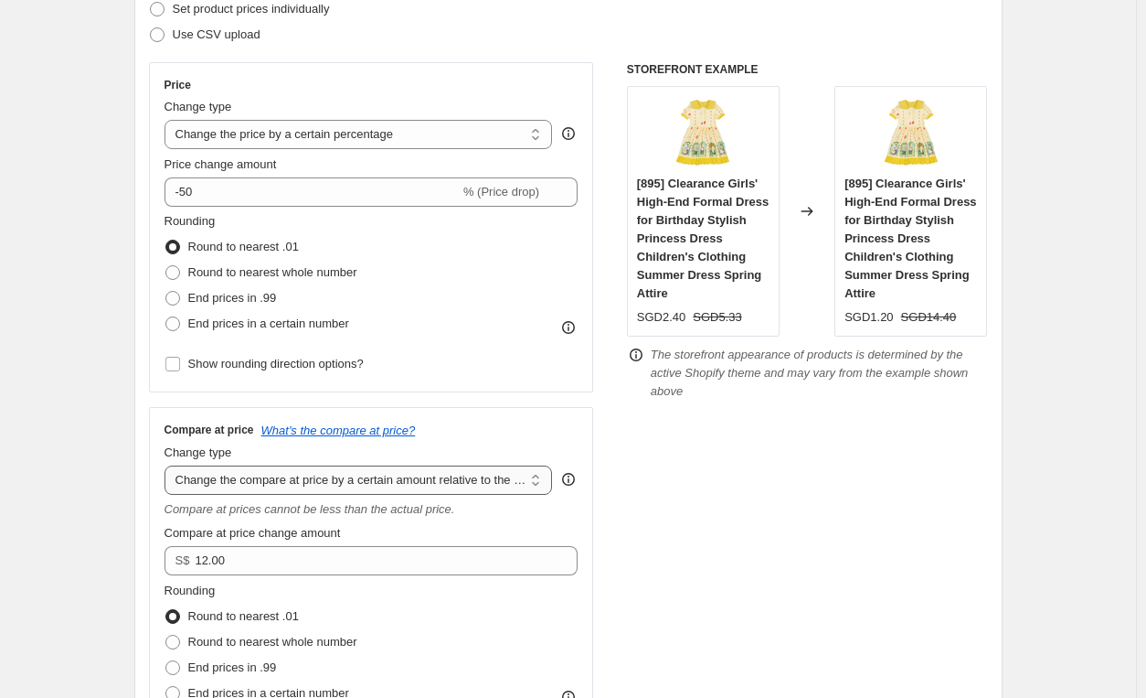
click at [479, 478] on select "Change the compare at price to the current price (sale) Change the compare at p…" at bounding box center [359, 479] width 389 height 29
select select "pp"
click at [168, 465] on select "Change the compare at price to the current price (sale) Change the compare at p…" at bounding box center [359, 479] width 389 height 29
type input "20"
click at [495, 474] on select "Change the compare at price to the current price (sale) Change the compare at p…" at bounding box center [359, 479] width 389 height 29
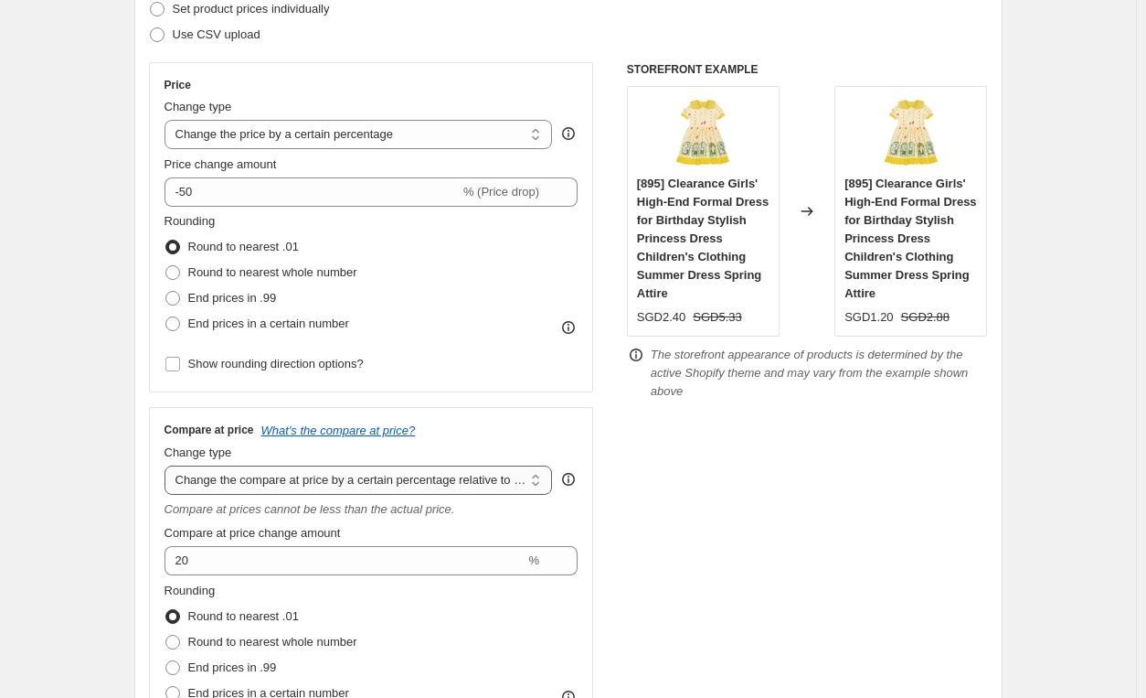
click at [168, 465] on select "Change the compare at price to the current price (sale) Change the compare at p…" at bounding box center [359, 479] width 389 height 29
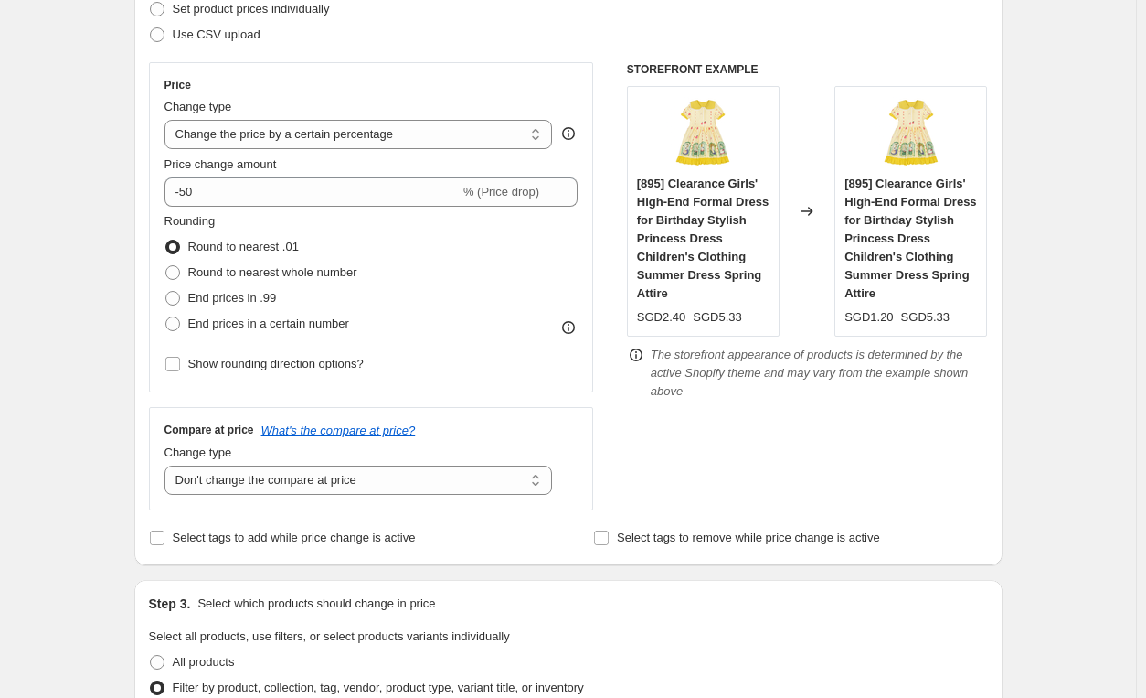
click at [515, 520] on div "Step 2. Select how the prices should change Use bulk price change rules Set pro…" at bounding box center [568, 244] width 839 height 613
click at [530, 485] on select "Change the compare at price to the current price (sale) Change the compare at p…" at bounding box center [359, 479] width 389 height 29
click at [168, 465] on select "Change the compare at price to the current price (sale) Change the compare at p…" at bounding box center [359, 479] width 389 height 29
click at [506, 482] on select "Change the compare at price to the current price (sale) Change the compare at p…" at bounding box center [359, 479] width 389 height 29
select select "no_change"
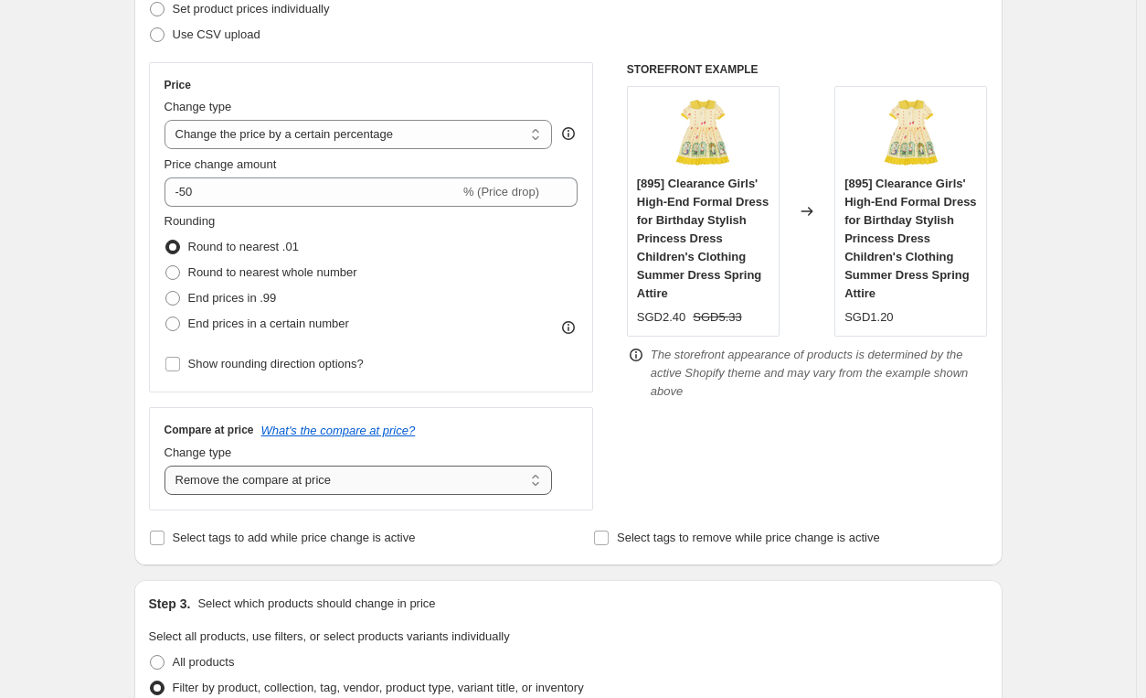
click at [168, 465] on select "Change the compare at price to the current price (sale) Change the compare at p…" at bounding box center [359, 479] width 389 height 29
click at [541, 537] on div "Select tags to add while price change is active" at bounding box center [346, 538] width 394 height 26
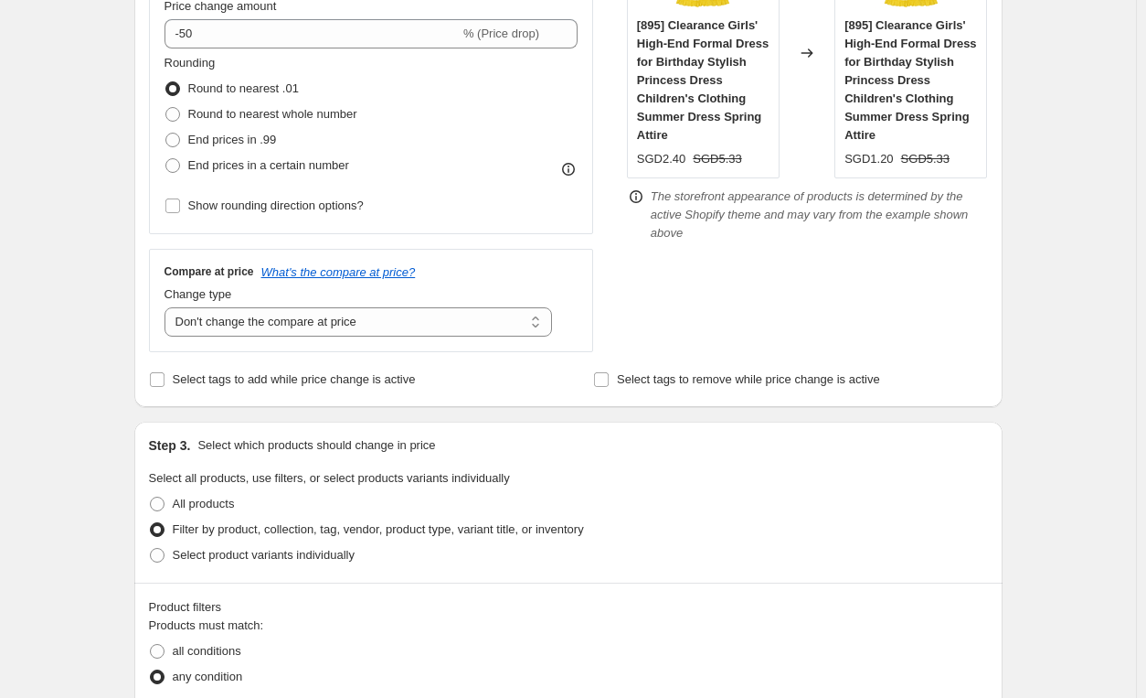
scroll to position [457, 0]
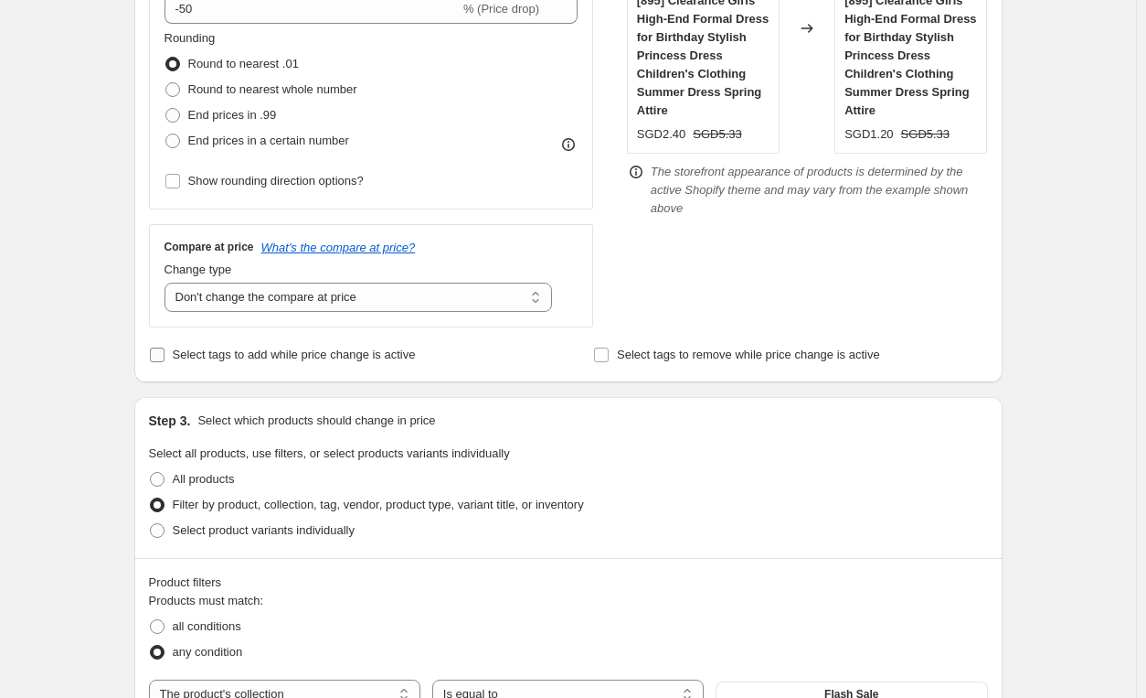
click at [165, 353] on input "Select tags to add while price change is active" at bounding box center [157, 354] width 15 height 15
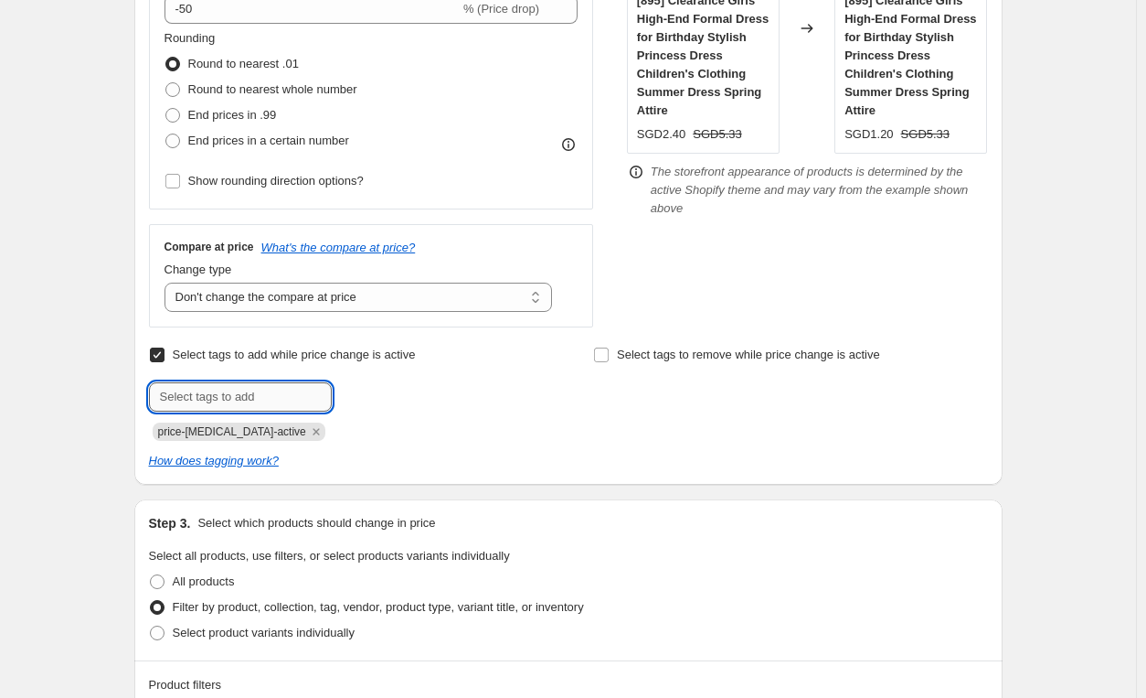
click at [271, 400] on input "text" at bounding box center [240, 396] width 183 height 29
click at [232, 461] on icon "How does tagging work?" at bounding box center [214, 460] width 130 height 14
click at [159, 350] on input "Select tags to add while price change is active" at bounding box center [157, 354] width 15 height 15
checkbox input "false"
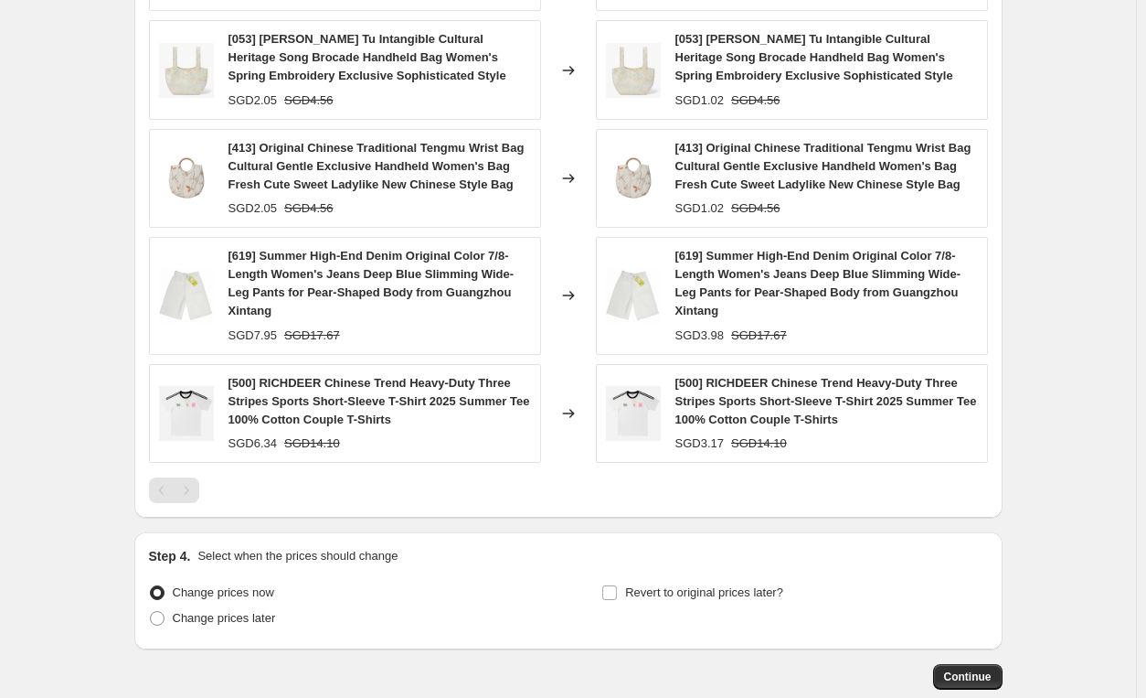
scroll to position [1452, 0]
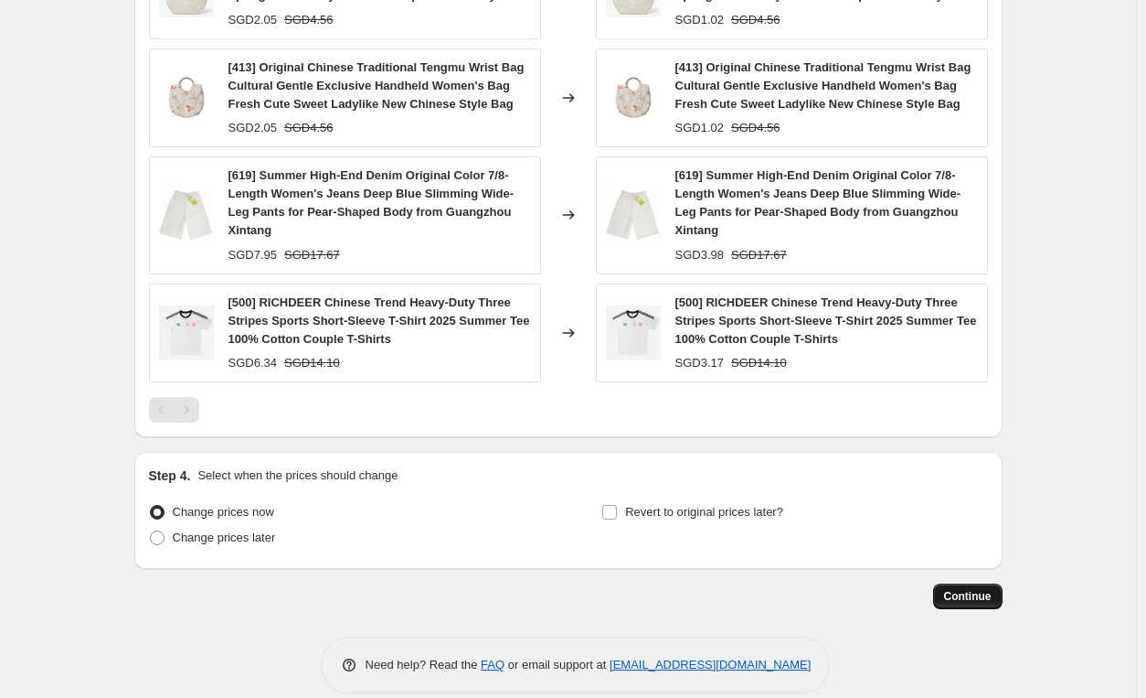
click at [971, 589] on span "Continue" at bounding box center [968, 596] width 48 height 15
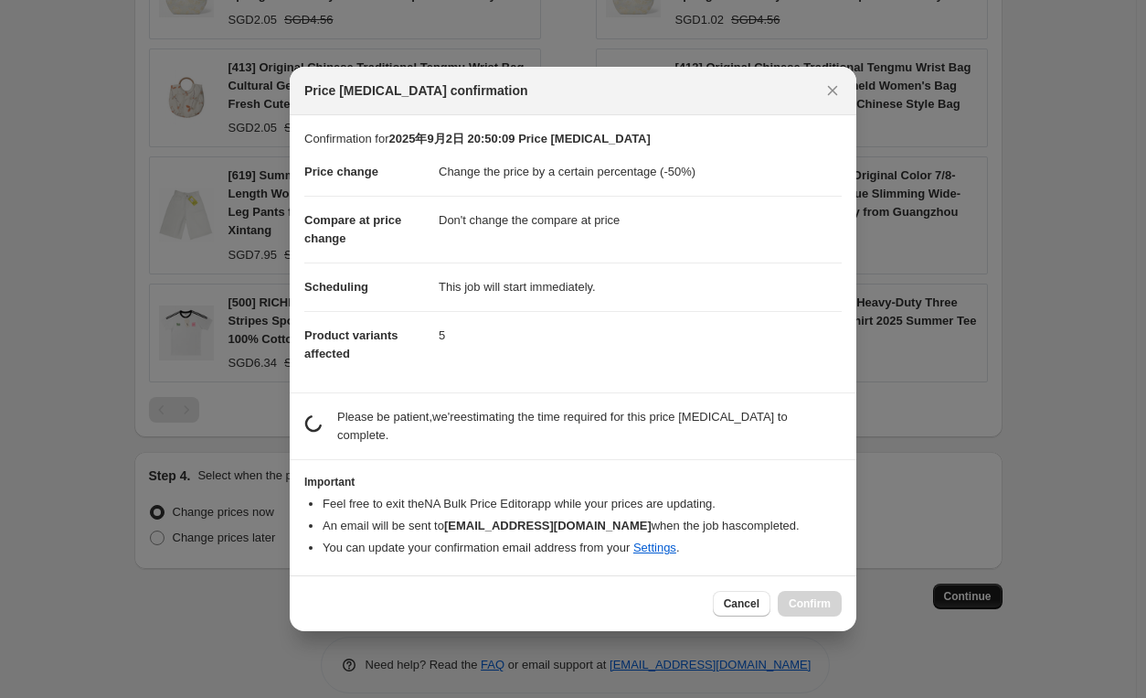
scroll to position [0, 0]
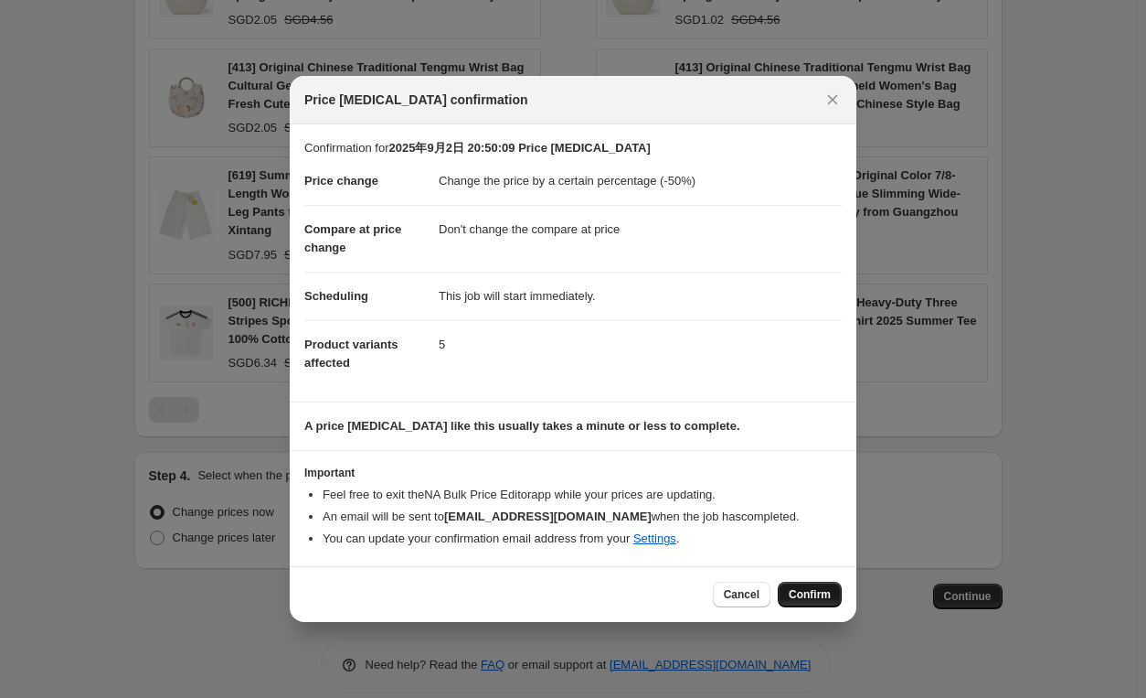
click at [806, 590] on span "Confirm" at bounding box center [810, 594] width 42 height 15
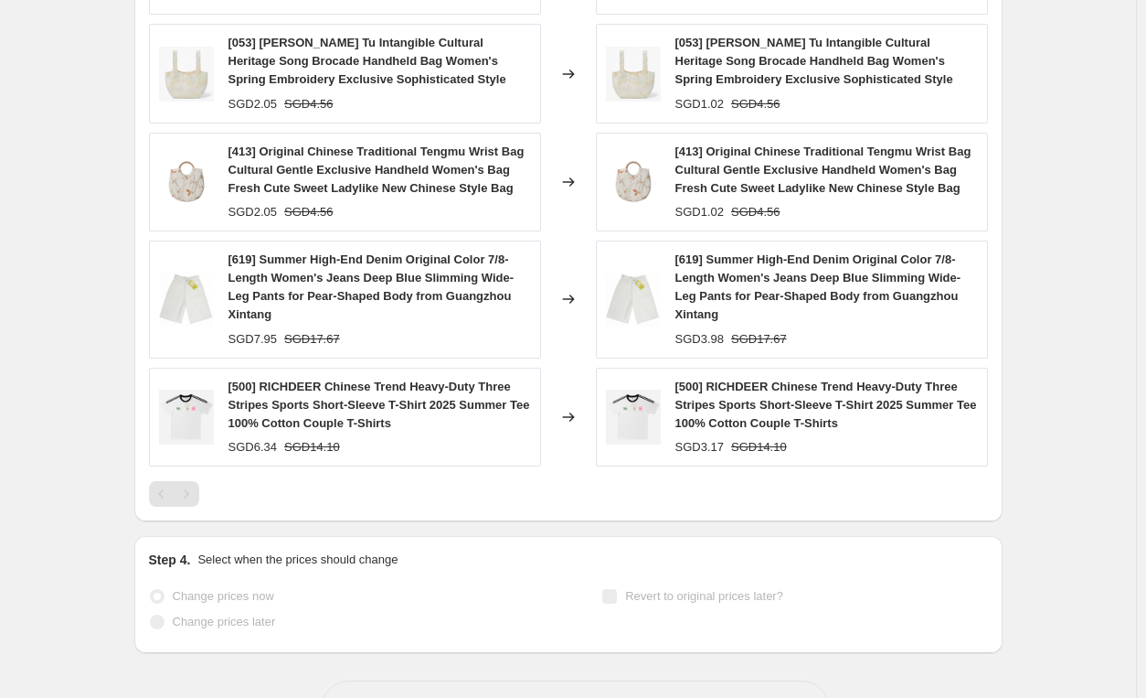
select select "percentage"
select select "no_change"
select select "collection"
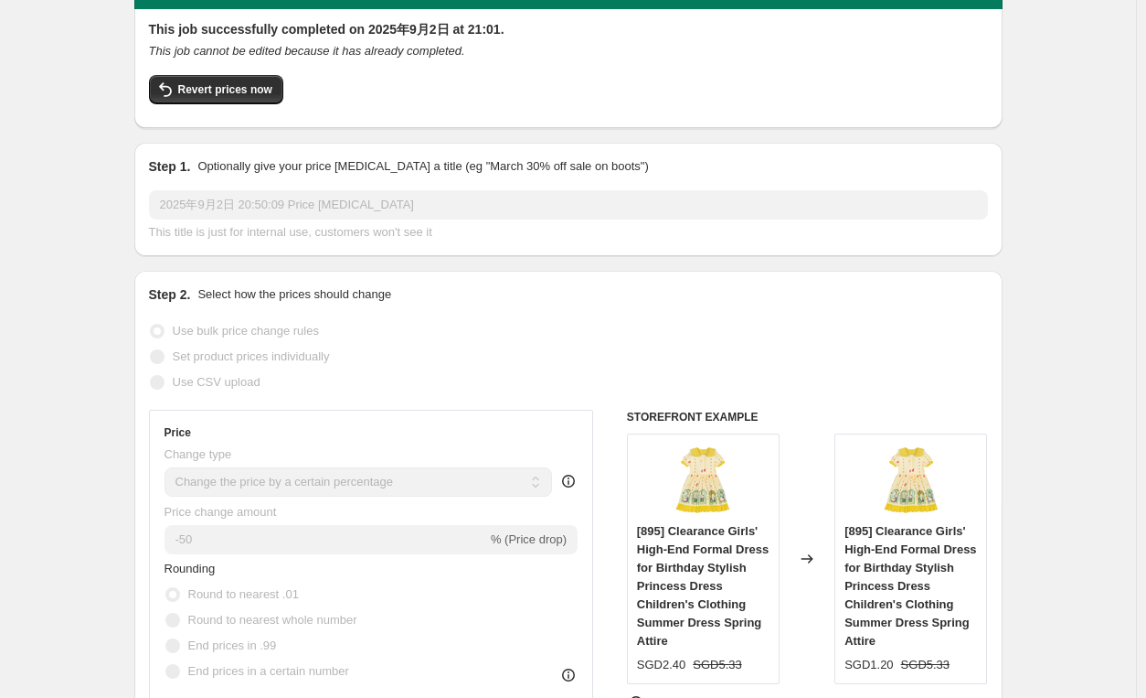
scroll to position [0, 0]
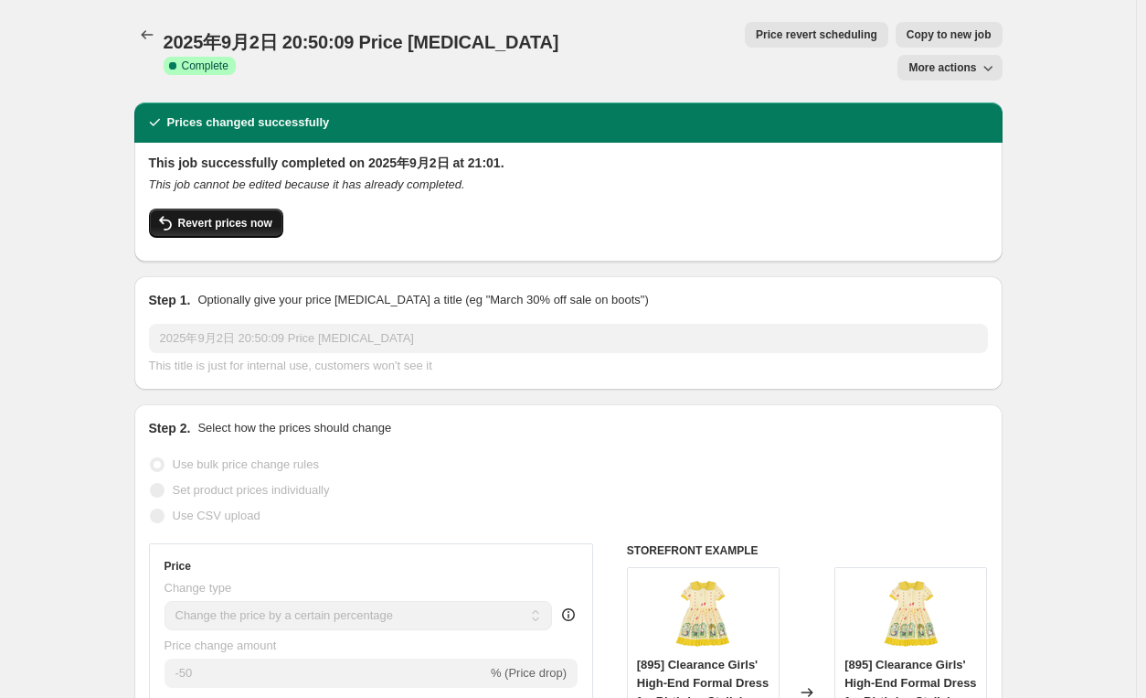
click at [252, 216] on span "Revert prices now" at bounding box center [225, 223] width 94 height 15
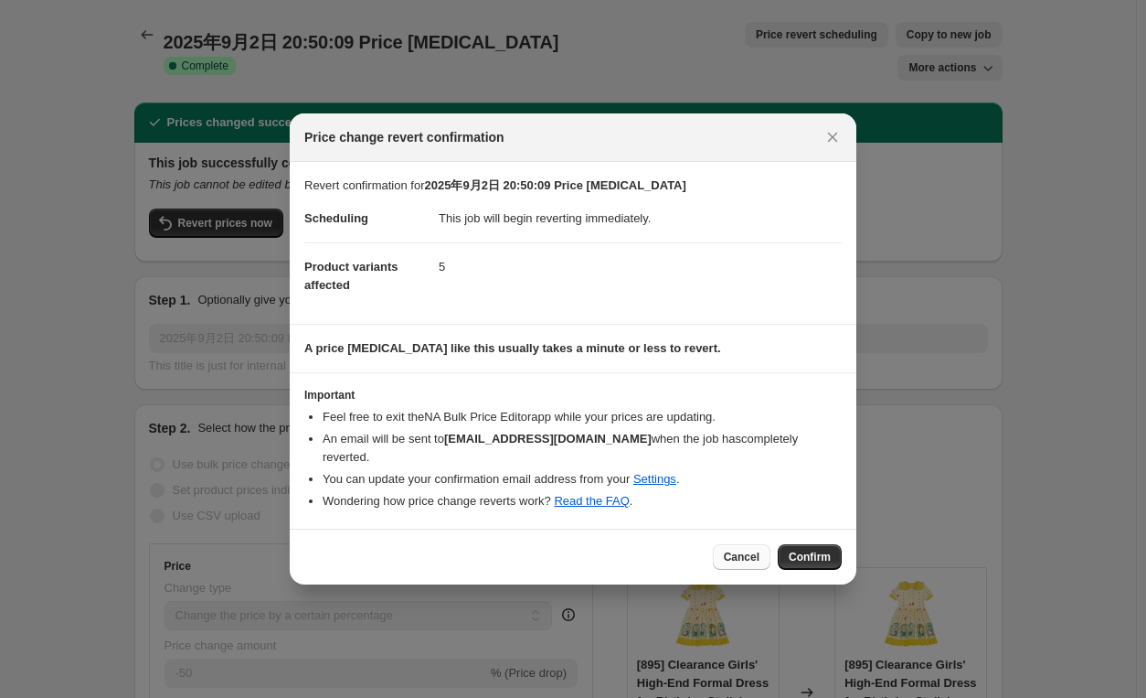
click at [746, 549] on span "Cancel" at bounding box center [742, 556] width 36 height 15
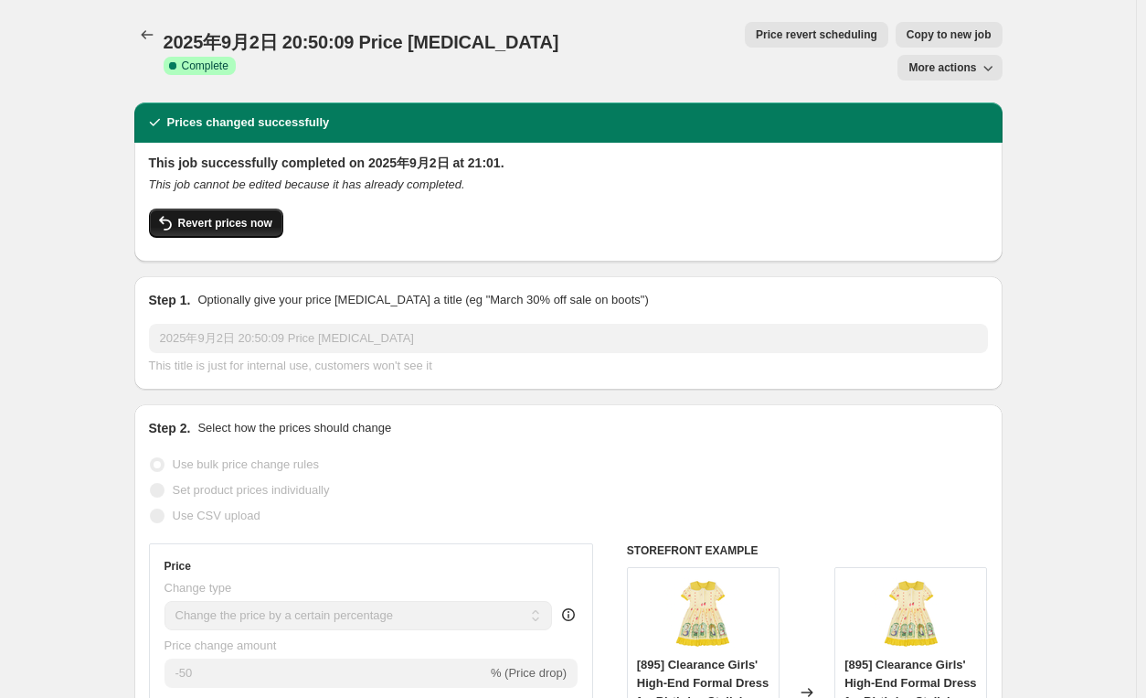
click at [259, 216] on span "Revert prices now" at bounding box center [225, 223] width 94 height 15
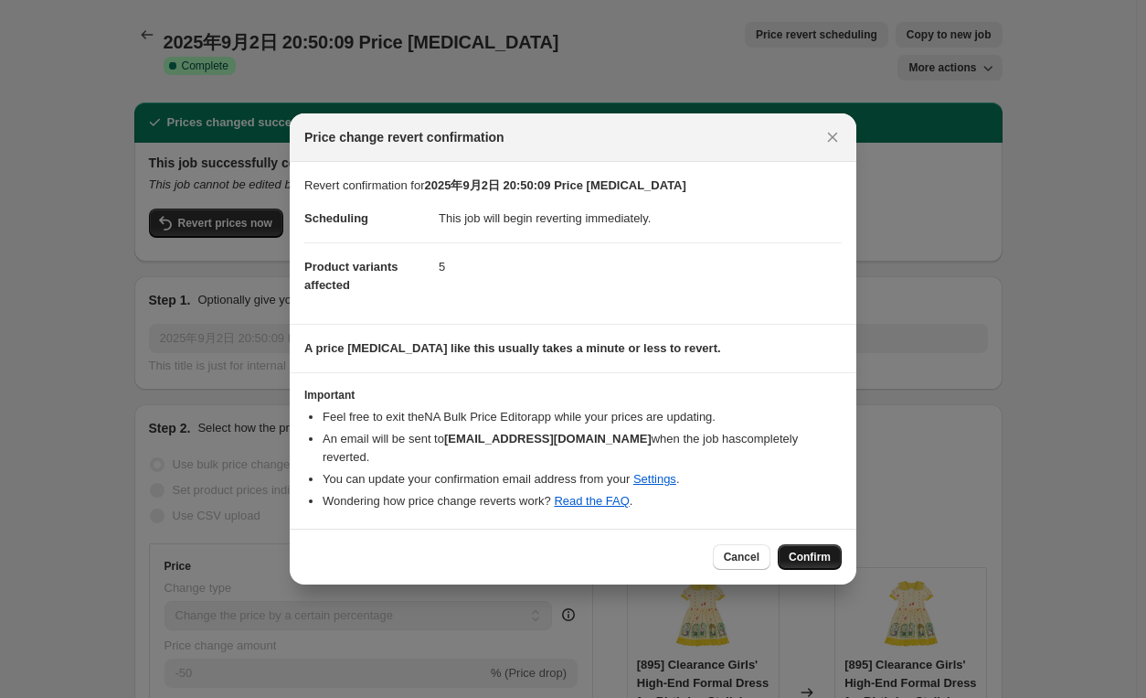
click at [827, 549] on span "Confirm" at bounding box center [810, 556] width 42 height 15
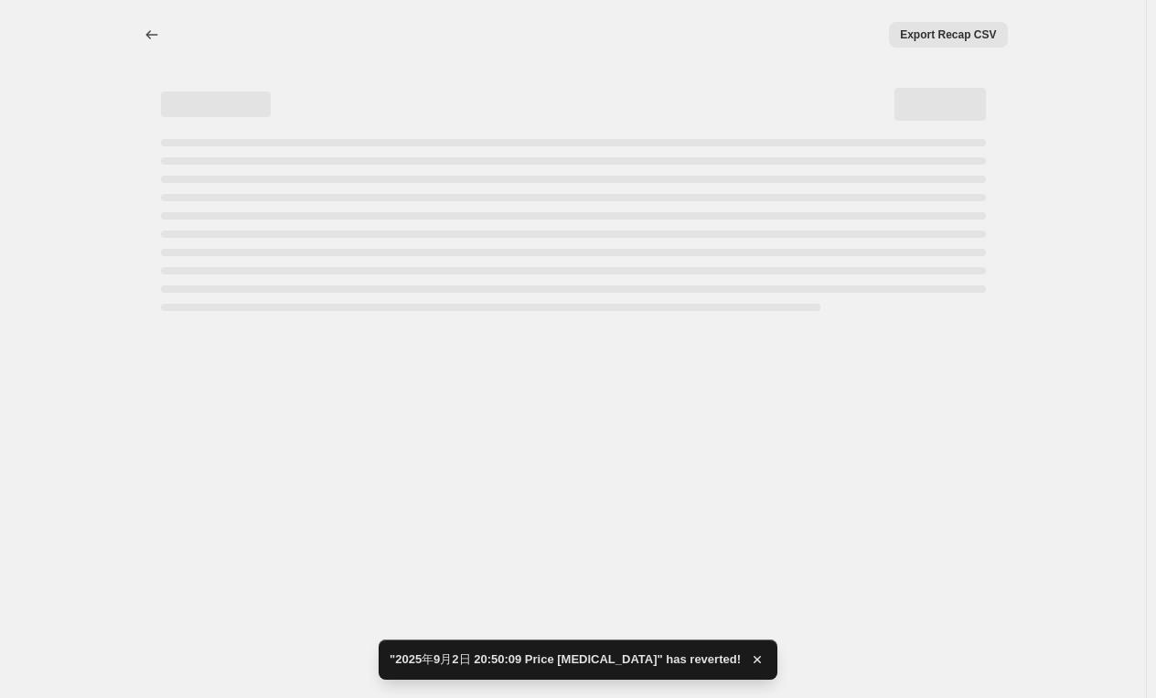
select select "percentage"
select select "no_change"
select select "collection"
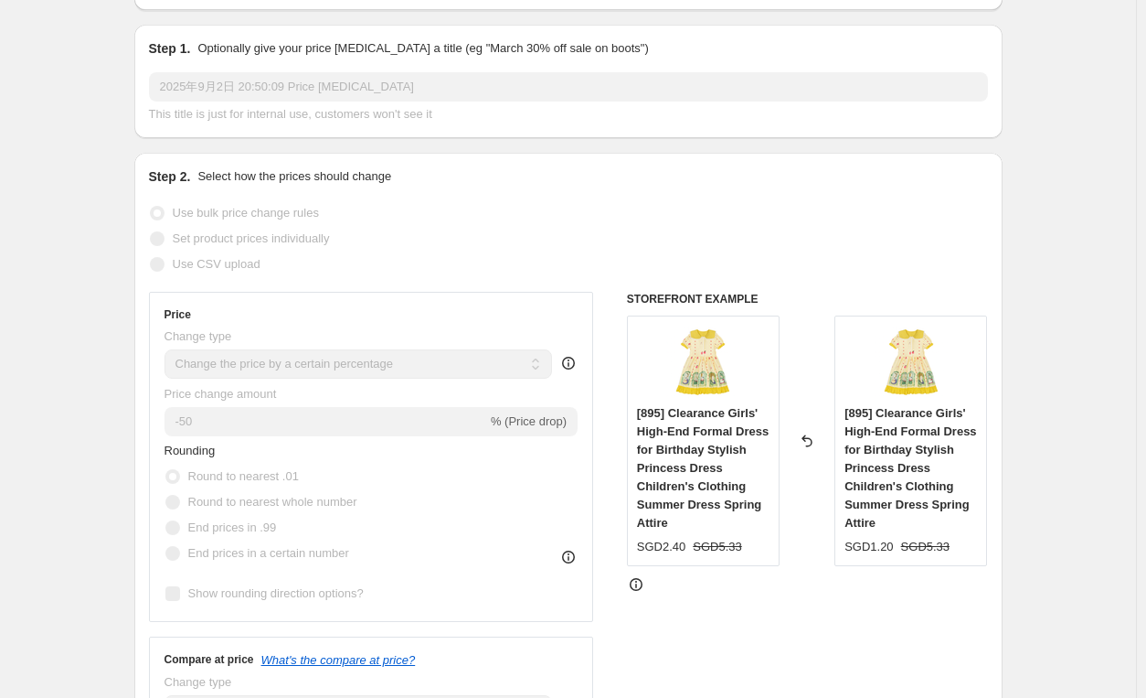
scroll to position [183, 0]
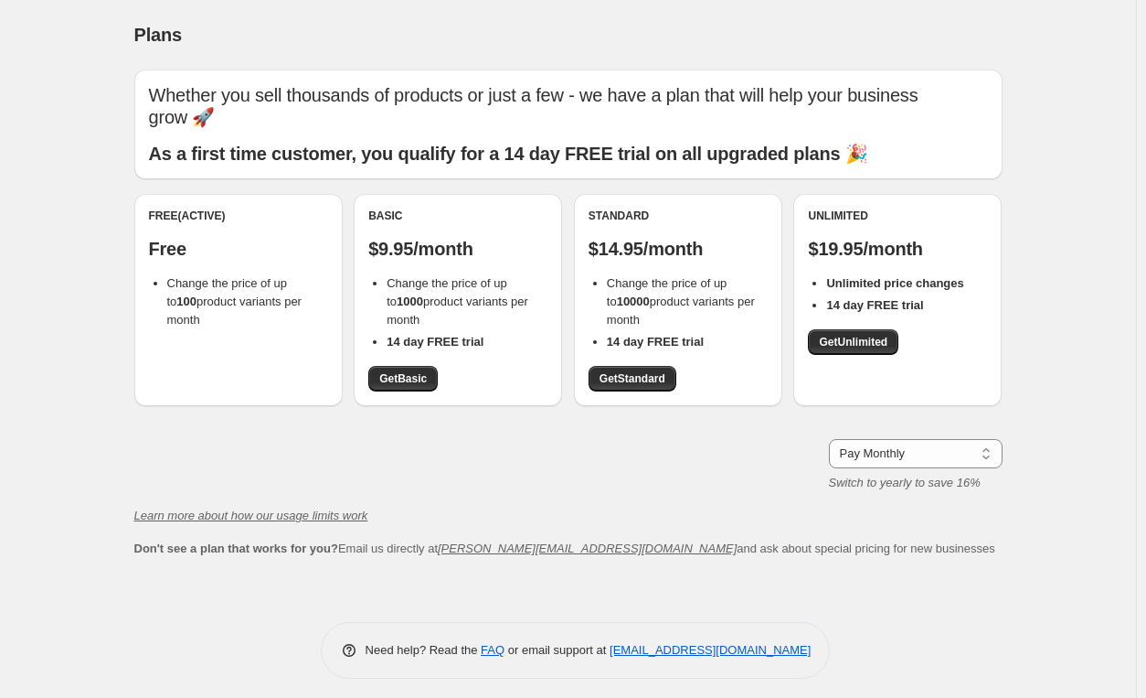
click at [48, 289] on div "Plans. This page is ready Plans Whether you sell thousands of products or just …" at bounding box center [568, 353] width 1136 height 706
click at [420, 381] on span "Get Basic" at bounding box center [403, 378] width 48 height 15
